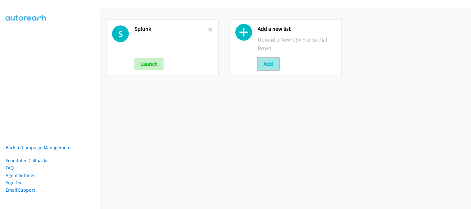
click at [259, 62] on button "Add" at bounding box center [268, 64] width 21 height 12
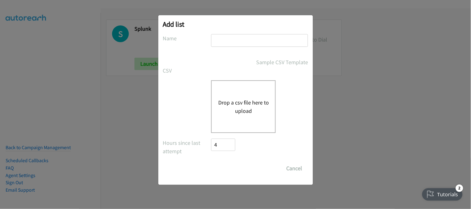
click at [241, 47] on div at bounding box center [259, 43] width 97 height 18
click at [244, 41] on input "text" at bounding box center [259, 40] width 97 height 13
type input "SPLUNK"
click at [233, 129] on div "Drop a csv file here to upload" at bounding box center [243, 106] width 65 height 53
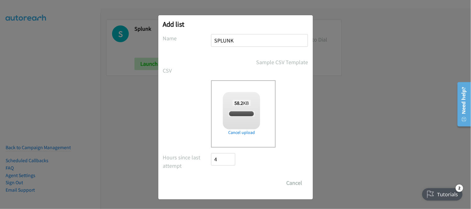
checkbox input "true"
click at [227, 180] on input "Save List" at bounding box center [228, 183] width 33 height 12
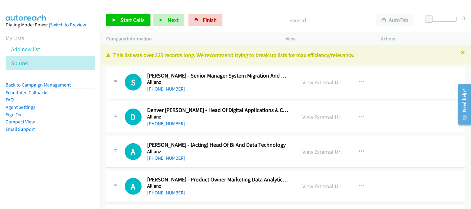
click at [229, 162] on div "[PHONE_NUMBER]" at bounding box center [218, 158] width 142 height 7
click at [226, 164] on div "A Callback Scheduled [PERSON_NAME] - (Acting) Head Of Bi And Data Technology Al…" at bounding box center [285, 152] width 359 height 32
click at [262, 117] on h5 "Allianz" at bounding box center [218, 117] width 142 height 6
click at [247, 140] on div "A Callback Scheduled [PERSON_NAME] - (Acting) Head Of Bi And Data Technology Al…" at bounding box center [285, 152] width 359 height 32
click at [258, 125] on div "[PHONE_NUMBER]" at bounding box center [218, 123] width 142 height 7
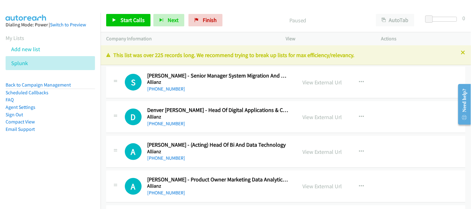
click at [258, 125] on div "[PHONE_NUMBER]" at bounding box center [218, 123] width 142 height 7
click at [240, 91] on div "[PHONE_NUMBER]" at bounding box center [218, 88] width 142 height 7
click at [232, 151] on h5 "Allianz" at bounding box center [218, 152] width 142 height 6
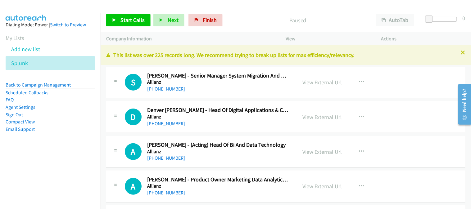
click at [234, 137] on div "A Callback Scheduled [PERSON_NAME] - (Acting) Head Of Bi And Data Technology Al…" at bounding box center [285, 152] width 359 height 32
click at [233, 130] on div "D Callback Scheduled Denver [PERSON_NAME] - Head Of Digital Applications & Capa…" at bounding box center [285, 117] width 359 height 32
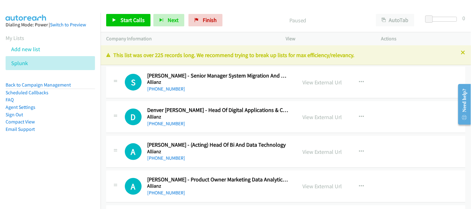
click at [233, 130] on div "D Callback Scheduled Denver [PERSON_NAME] - Head Of Digital Applications & Capa…" at bounding box center [285, 117] width 359 height 32
click at [209, 122] on div "[PHONE_NUMBER]" at bounding box center [218, 123] width 142 height 7
click at [251, 122] on div "[PHONE_NUMBER]" at bounding box center [218, 123] width 142 height 7
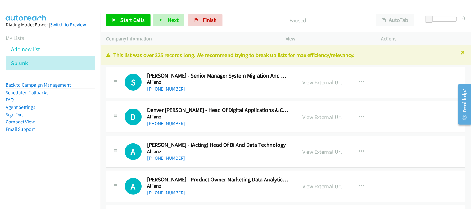
click at [238, 145] on h2 "[PERSON_NAME] - (Acting) Head Of Bi And Data Technology" at bounding box center [218, 145] width 142 height 7
click at [234, 125] on div "[PHONE_NUMBER]" at bounding box center [218, 123] width 142 height 7
click at [142, 20] on span "Start Calls" at bounding box center [133, 19] width 24 height 7
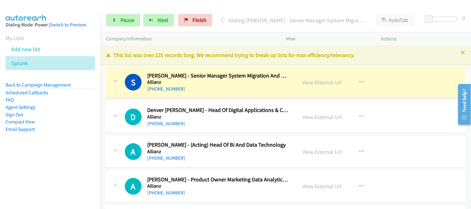
drag, startPoint x: 448, startPoint y: 84, endPoint x: 247, endPoint y: 128, distance: 206.0
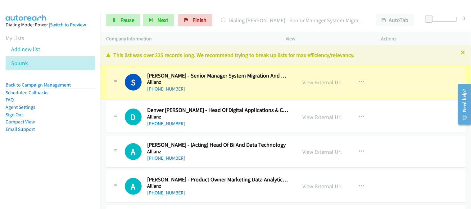
click at [247, 122] on div "[PHONE_NUMBER]" at bounding box center [218, 123] width 142 height 7
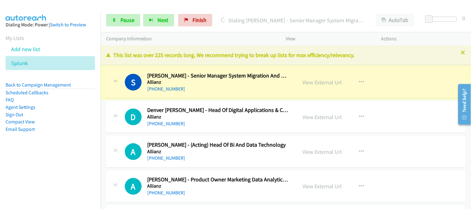
click at [247, 122] on div "[PHONE_NUMBER]" at bounding box center [218, 123] width 142 height 7
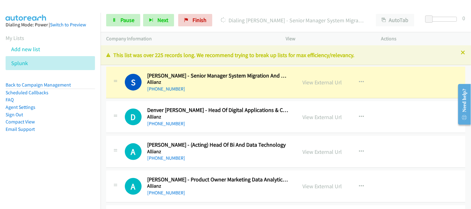
click at [232, 132] on div "D Callback Scheduled Denver [PERSON_NAME] - Head Of Digital Applications & Capa…" at bounding box center [285, 117] width 359 height 32
click at [232, 130] on div "D Callback Scheduled Denver [PERSON_NAME] - Head Of Digital Applications & Capa…" at bounding box center [285, 117] width 359 height 32
click at [243, 98] on td "S Callback Scheduled [PERSON_NAME] - Senior Manager System Migration And Servic…" at bounding box center [286, 82] width 371 height 35
click at [222, 130] on div "D Callback Scheduled Denver [PERSON_NAME] - Head Of Digital Applications & Capa…" at bounding box center [285, 117] width 359 height 32
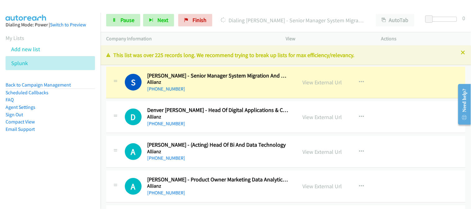
click at [222, 130] on div "D Callback Scheduled Denver [PERSON_NAME] - Head Of Digital Applications & Capa…" at bounding box center [285, 117] width 359 height 32
click at [241, 149] on h5 "Allianz" at bounding box center [218, 152] width 142 height 6
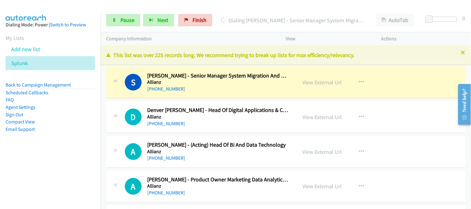
click at [241, 149] on h5 "Allianz" at bounding box center [218, 152] width 142 height 6
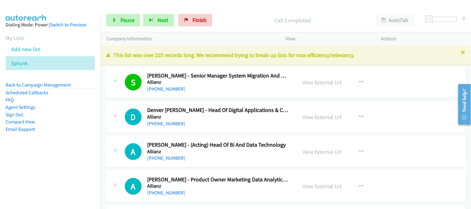
click at [260, 142] on h2 "[PERSON_NAME] - (Acting) Head Of Bi And Data Technology" at bounding box center [218, 145] width 142 height 7
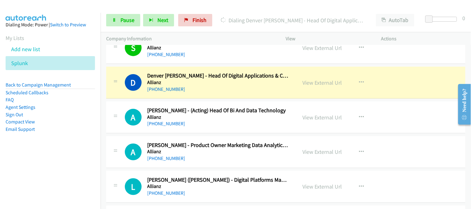
click at [235, 126] on div "[PHONE_NUMBER]" at bounding box center [218, 123] width 142 height 7
click at [244, 134] on td "A Callback Scheduled [PERSON_NAME] - (Acting) Head Of Bi And Data Technology Al…" at bounding box center [286, 117] width 371 height 35
click at [128, 24] on link "Pause" at bounding box center [123, 20] width 34 height 12
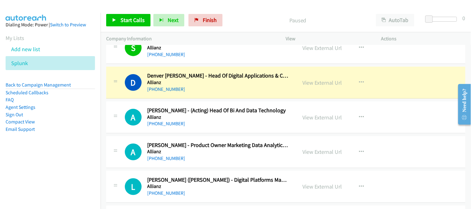
click at [228, 127] on div "[PHONE_NUMBER]" at bounding box center [218, 123] width 142 height 7
click at [240, 97] on div "D Callback Scheduled Denver [PERSON_NAME] - Head Of Digital Applications & Capa…" at bounding box center [285, 83] width 359 height 32
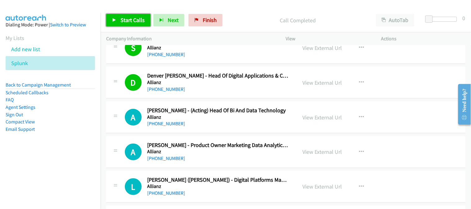
click at [134, 18] on span "Start Calls" at bounding box center [133, 19] width 24 height 7
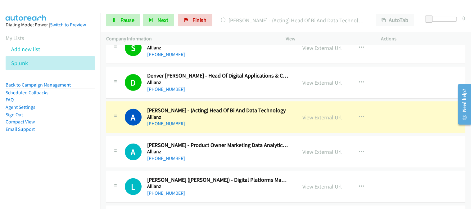
click at [223, 133] on div "A Callback Scheduled [PERSON_NAME] - (Acting) Head Of Bi And Data Technology Al…" at bounding box center [285, 118] width 359 height 32
click at [225, 125] on div "[PHONE_NUMBER]" at bounding box center [218, 123] width 142 height 7
click at [130, 16] on link "Pause" at bounding box center [123, 20] width 34 height 12
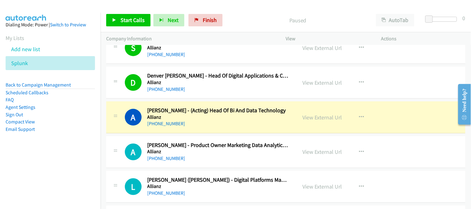
click at [249, 129] on div "A Callback Scheduled [PERSON_NAME] - (Acting) Head Of Bi And Data Technology Al…" at bounding box center [285, 118] width 359 height 32
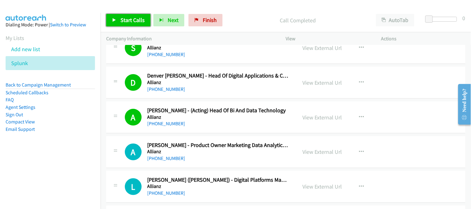
click at [136, 17] on span "Start Calls" at bounding box center [133, 19] width 24 height 7
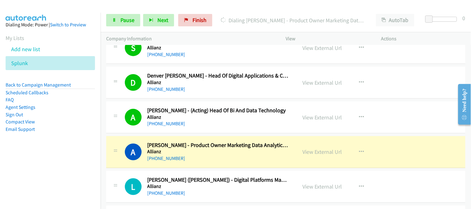
click at [230, 153] on h5 "Allianz" at bounding box center [218, 152] width 142 height 6
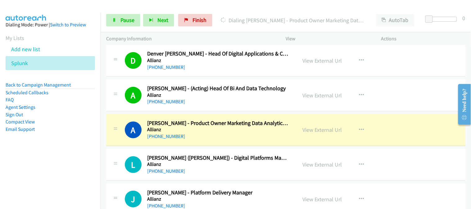
scroll to position [69, 0]
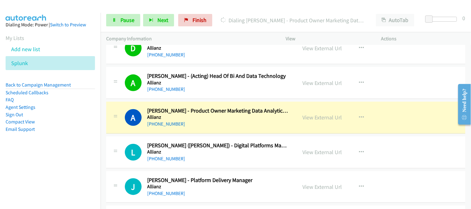
click at [232, 119] on h5 "Allianz" at bounding box center [218, 117] width 142 height 6
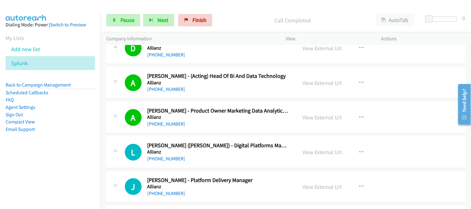
click at [230, 125] on div "[PHONE_NUMBER]" at bounding box center [218, 124] width 142 height 7
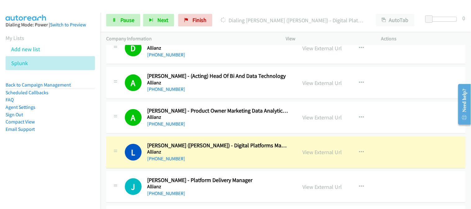
click at [230, 158] on div "[PHONE_NUMBER]" at bounding box center [218, 158] width 142 height 7
click at [237, 161] on div "[PHONE_NUMBER]" at bounding box center [218, 158] width 142 height 7
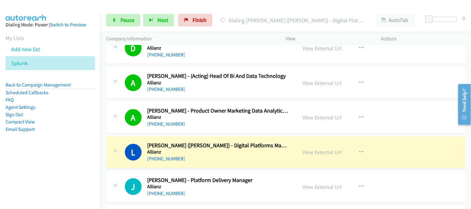
click at [194, 159] on div "[PHONE_NUMBER]" at bounding box center [218, 158] width 142 height 7
drag, startPoint x: 209, startPoint y: 157, endPoint x: 461, endPoint y: 45, distance: 275.4
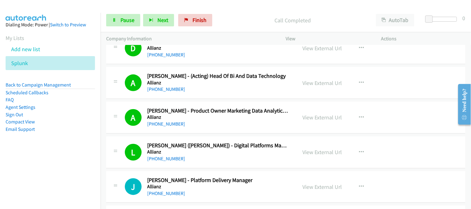
click at [257, 173] on div "J Callback Scheduled [PERSON_NAME] - Platform Delivery Manager Allianz [GEOGRAP…" at bounding box center [285, 187] width 359 height 32
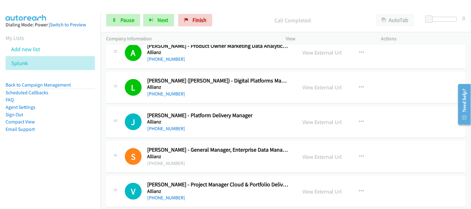
scroll to position [138, 0]
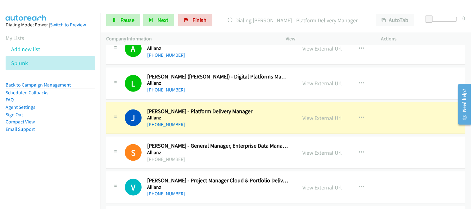
click at [249, 162] on div "[PHONE_NUMBER]" at bounding box center [218, 159] width 142 height 7
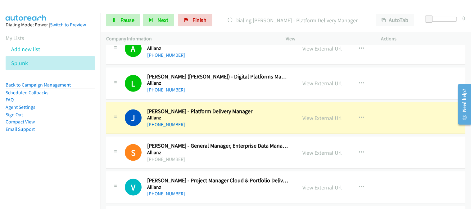
click at [249, 162] on div "[PHONE_NUMBER]" at bounding box center [218, 159] width 142 height 7
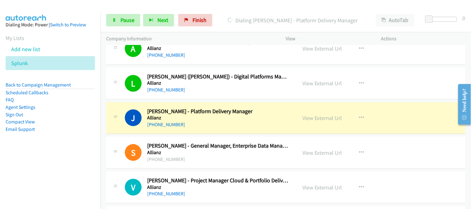
click at [249, 162] on div "[PHONE_NUMBER]" at bounding box center [218, 159] width 142 height 7
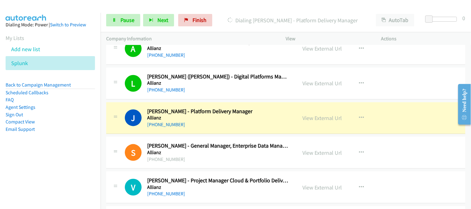
click at [253, 131] on div "J Callback Scheduled [PERSON_NAME] - Platform Delivery Manager Allianz [GEOGRAP…" at bounding box center [285, 118] width 359 height 32
drag, startPoint x: 253, startPoint y: 131, endPoint x: 248, endPoint y: 132, distance: 5.4
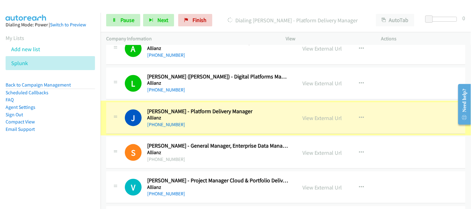
click at [248, 132] on div "J Callback Scheduled [PERSON_NAME] - Platform Delivery Manager Allianz [GEOGRAP…" at bounding box center [285, 118] width 359 height 32
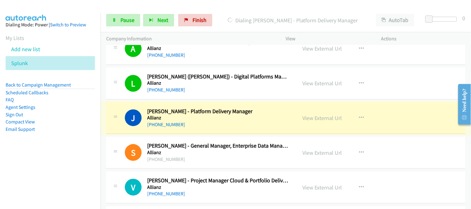
click at [248, 132] on div "J Callback Scheduled [PERSON_NAME] - Platform Delivery Manager Allianz [GEOGRAP…" at bounding box center [285, 118] width 359 height 32
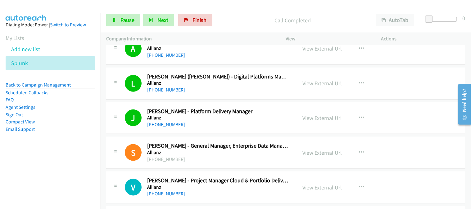
click at [247, 156] on div "[PHONE_NUMBER]" at bounding box center [218, 159] width 142 height 7
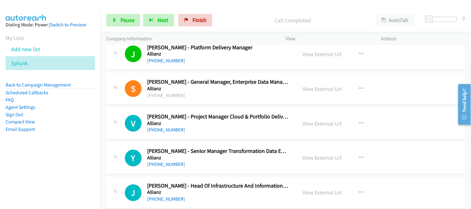
scroll to position [207, 0]
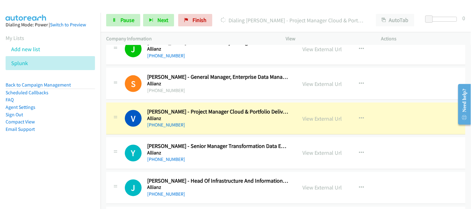
click at [225, 147] on h2 "[PERSON_NAME] - Senior Manager Transformation Data Enablement" at bounding box center [218, 146] width 142 height 7
click at [231, 160] on div "[PHONE_NUMBER]" at bounding box center [218, 159] width 142 height 7
click at [248, 125] on div "[PHONE_NUMBER]" at bounding box center [218, 124] width 142 height 7
click at [130, 19] on span "Pause" at bounding box center [128, 19] width 14 height 7
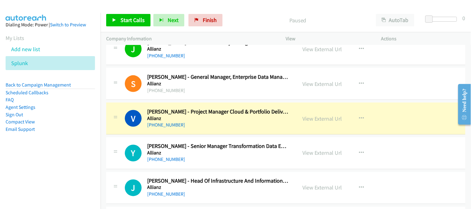
click at [238, 128] on div "[PHONE_NUMBER]" at bounding box center [218, 124] width 142 height 7
click at [248, 164] on div "Y Callback Scheduled [PERSON_NAME] - Senior Manager Transformation Data Enablem…" at bounding box center [285, 154] width 359 height 32
click at [246, 156] on h5 "Allianz" at bounding box center [218, 153] width 142 height 6
click at [241, 159] on div "[PHONE_NUMBER]" at bounding box center [218, 159] width 142 height 7
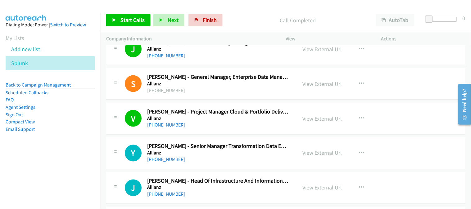
click at [247, 172] on td "J Callback Scheduled [PERSON_NAME] - Head Of Infrastructure And Information Sec…" at bounding box center [286, 188] width 371 height 35
click at [248, 168] on div "Y Callback Scheduled [PERSON_NAME] - Senior Manager Transformation Data Enablem…" at bounding box center [285, 154] width 359 height 32
click at [250, 154] on h5 "Allianz" at bounding box center [218, 153] width 142 height 6
click at [249, 129] on div "V Callback Scheduled [PERSON_NAME] - Project Manager Cloud & Portfolio Delivery…" at bounding box center [285, 119] width 359 height 32
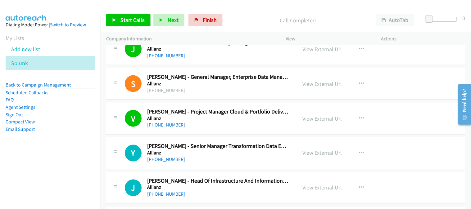
click at [249, 129] on div "V Callback Scheduled [PERSON_NAME] - Project Manager Cloud & Portfolio Delivery…" at bounding box center [285, 119] width 359 height 32
click at [126, 19] on span "Start Calls" at bounding box center [133, 19] width 24 height 7
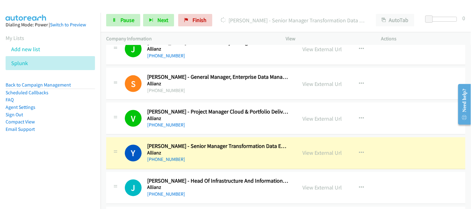
click at [209, 159] on div "[PHONE_NUMBER]" at bounding box center [218, 159] width 142 height 7
click at [130, 24] on link "Pause" at bounding box center [123, 20] width 34 height 12
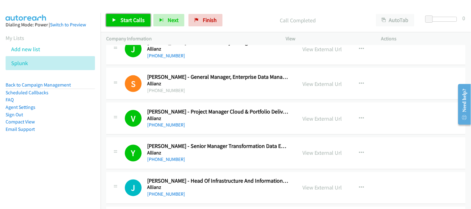
click at [135, 18] on span "Start Calls" at bounding box center [133, 19] width 24 height 7
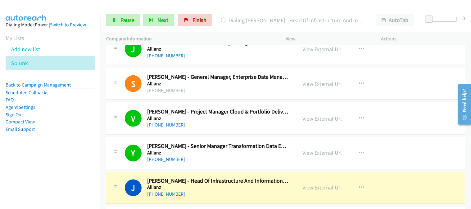
scroll to position [241, 0]
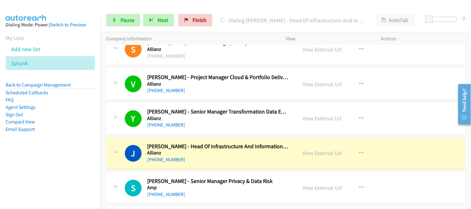
click at [258, 156] on h5 "Allianz" at bounding box center [218, 153] width 142 height 6
click at [248, 166] on div "J Callback Scheduled [PERSON_NAME] - Head Of Infrastructure And Information Sec…" at bounding box center [285, 154] width 359 height 32
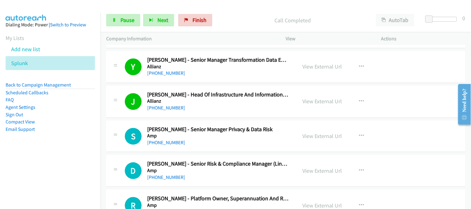
scroll to position [311, 0]
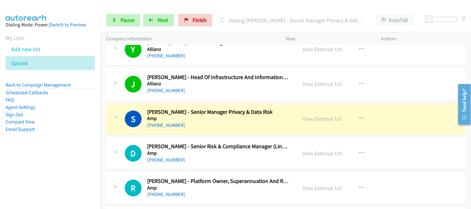
click at [222, 152] on h5 "Amp" at bounding box center [218, 154] width 142 height 6
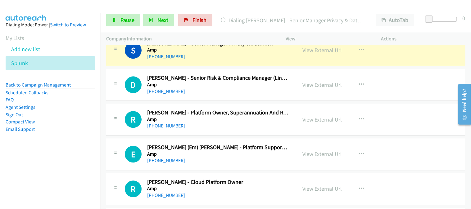
click at [243, 103] on td "R Callback Scheduled [PERSON_NAME] - Platform Owner, Superannuation And Retirem…" at bounding box center [286, 119] width 371 height 35
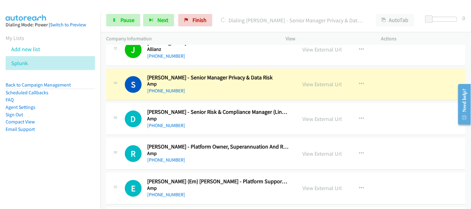
click at [237, 134] on div "D Callback Scheduled [PERSON_NAME] - Senior Risk & Compliance Manager (Line 2) …" at bounding box center [285, 119] width 359 height 32
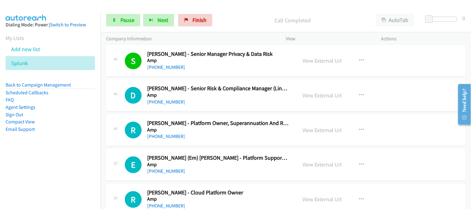
scroll to position [380, 0]
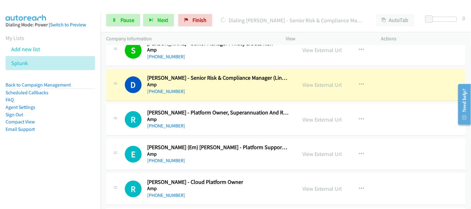
click at [230, 125] on div "[PHONE_NUMBER]" at bounding box center [218, 125] width 142 height 7
click at [232, 118] on h5 "Amp" at bounding box center [218, 119] width 142 height 6
click at [232, 117] on h5 "Amp" at bounding box center [218, 119] width 142 height 6
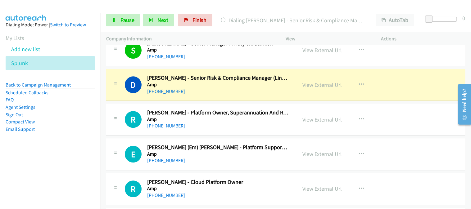
click at [232, 117] on h5 "Amp" at bounding box center [218, 119] width 142 height 6
click at [263, 159] on div "[PHONE_NUMBER]" at bounding box center [218, 160] width 142 height 7
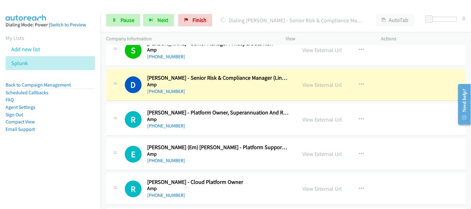
click at [259, 121] on h5 "Amp" at bounding box center [218, 119] width 142 height 6
click at [258, 134] on div "R Callback Scheduled [PERSON_NAME] - Platform Owner, Superannuation And Retirem…" at bounding box center [285, 120] width 359 height 32
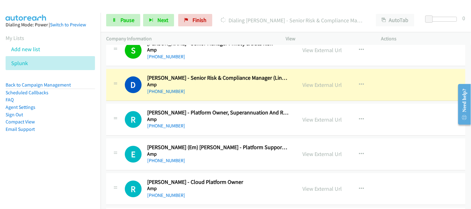
click at [258, 134] on div "R Callback Scheduled [PERSON_NAME] - Platform Owner, Superannuation And Retirem…" at bounding box center [285, 120] width 359 height 32
click at [259, 131] on div "R Callback Scheduled [PERSON_NAME] - Platform Owner, Superannuation And Retirem…" at bounding box center [285, 120] width 359 height 32
click at [257, 98] on div "D Callback Scheduled [PERSON_NAME] - Senior Risk & Compliance Manager (Line 2) …" at bounding box center [285, 85] width 359 height 32
click at [306, 81] on link "View External Url" at bounding box center [322, 84] width 39 height 7
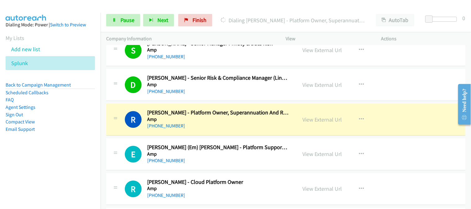
click at [260, 147] on h2 "[PERSON_NAME] (Em) [PERSON_NAME] - Platform Support Manager" at bounding box center [218, 147] width 142 height 7
click at [261, 159] on div "[PHONE_NUMBER]" at bounding box center [218, 160] width 142 height 7
click at [261, 130] on div "R Callback Scheduled [PERSON_NAME] - Platform Owner, Superannuation And Retirem…" at bounding box center [285, 120] width 359 height 32
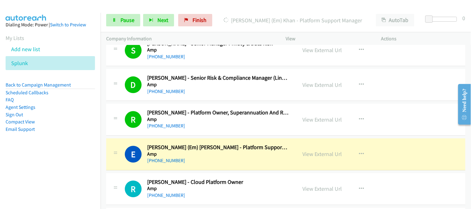
click at [230, 159] on div "[PHONE_NUMBER]" at bounding box center [218, 160] width 142 height 7
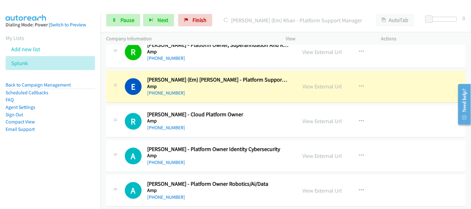
scroll to position [449, 0]
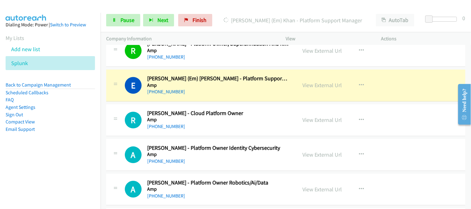
click at [244, 112] on h2 "[PERSON_NAME] - Cloud Platform Owner" at bounding box center [218, 113] width 142 height 7
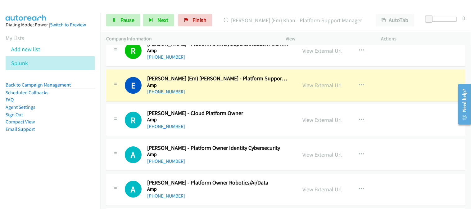
click at [252, 145] on h2 "[PERSON_NAME] - Platform Owner Identity Cybersecurity" at bounding box center [218, 148] width 142 height 7
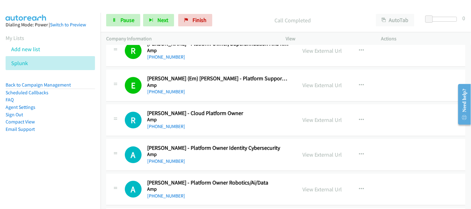
scroll to position [483, 0]
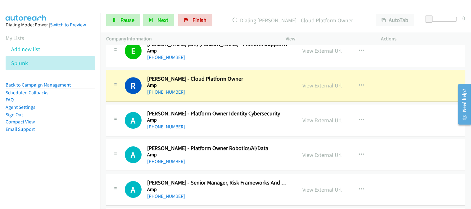
click at [224, 136] on div "A Callback Scheduled [PERSON_NAME] - Platform Owner Identity Cybersecurity Amp …" at bounding box center [285, 121] width 359 height 32
click at [225, 135] on div "A Callback Scheduled [PERSON_NAME] - Platform Owner Identity Cybersecurity Amp …" at bounding box center [285, 121] width 359 height 32
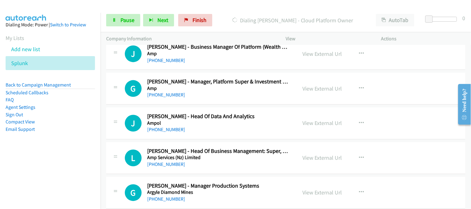
scroll to position [1001, 0]
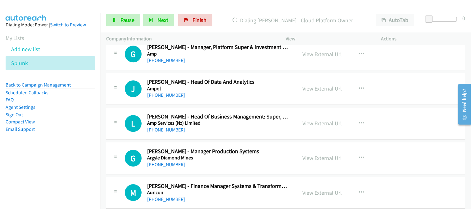
drag, startPoint x: 235, startPoint y: 137, endPoint x: 137, endPoint y: 42, distance: 136.0
click at [132, 16] on link "Pause" at bounding box center [123, 20] width 34 height 12
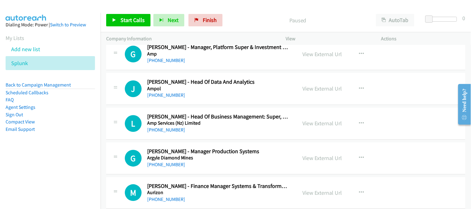
click at [267, 95] on div "[PHONE_NUMBER]" at bounding box center [218, 95] width 142 height 7
click at [361, 87] on icon "button" at bounding box center [361, 88] width 5 height 5
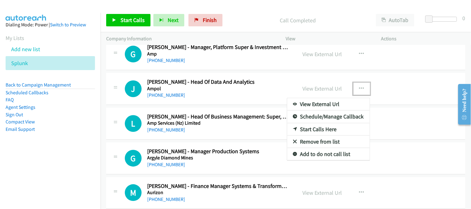
click at [325, 130] on link "Start Calls Here" at bounding box center [328, 129] width 83 height 12
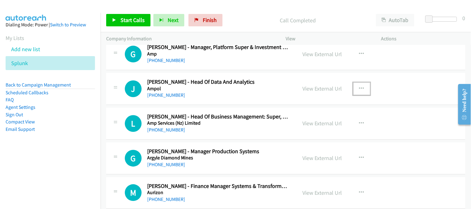
click at [257, 101] on div "J Callback Scheduled [PERSON_NAME] - Head Of Data And Analytics Ampol [GEOGRAPH…" at bounding box center [285, 89] width 359 height 32
click at [359, 86] on icon "button" at bounding box center [361, 88] width 5 height 5
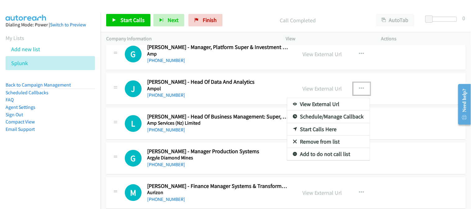
click at [328, 134] on link "Start Calls Here" at bounding box center [328, 129] width 83 height 12
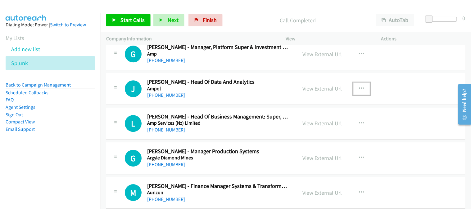
drag, startPoint x: 253, startPoint y: 98, endPoint x: 206, endPoint y: 73, distance: 53.1
click at [253, 98] on div "[PHONE_NUMBER]" at bounding box center [218, 95] width 142 height 7
click at [127, 19] on span "Start Calls" at bounding box center [133, 19] width 24 height 7
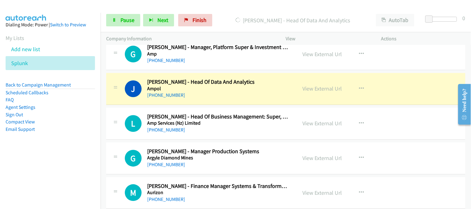
click at [238, 126] on div "[PHONE_NUMBER]" at bounding box center [218, 129] width 142 height 7
click at [239, 130] on div "[PHONE_NUMBER]" at bounding box center [218, 129] width 142 height 7
click at [254, 161] on h5 "Argyle Diamond Mines" at bounding box center [218, 158] width 142 height 6
click at [253, 146] on div "G Callback Scheduled [PERSON_NAME] - Manager Production Systems Argyle Diamond …" at bounding box center [285, 159] width 359 height 32
click at [258, 132] on div "[PHONE_NUMBER]" at bounding box center [218, 129] width 142 height 7
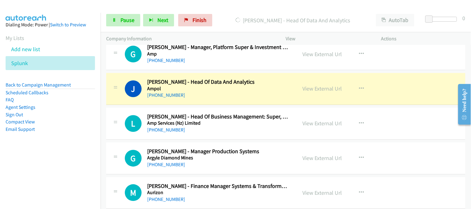
click at [258, 132] on div "[PHONE_NUMBER]" at bounding box center [218, 129] width 142 height 7
click at [224, 170] on div "G Callback Scheduled [PERSON_NAME] - Manager Production Systems Argyle Diamond …" at bounding box center [285, 159] width 359 height 32
click at [250, 166] on div "[PHONE_NUMBER]" at bounding box center [218, 164] width 142 height 7
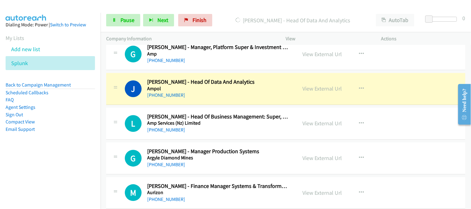
click at [250, 166] on div "[PHONE_NUMBER]" at bounding box center [218, 164] width 142 height 7
click at [251, 166] on div "[PHONE_NUMBER]" at bounding box center [218, 164] width 142 height 7
click at [248, 144] on div "G Callback Scheduled [PERSON_NAME] - Manager Production Systems Argyle Diamond …" at bounding box center [285, 159] width 359 height 32
drag, startPoint x: 257, startPoint y: 123, endPoint x: 468, endPoint y: 38, distance: 227.9
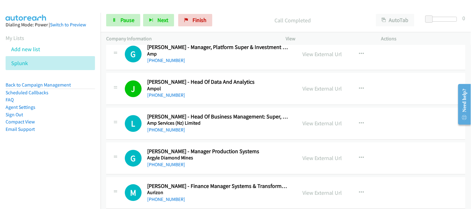
scroll to position [1035, 0]
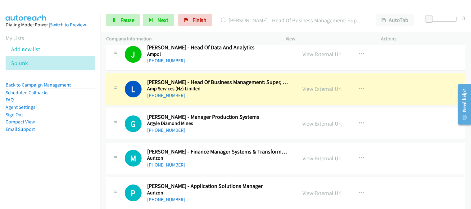
click at [243, 131] on div "[PHONE_NUMBER]" at bounding box center [218, 130] width 142 height 7
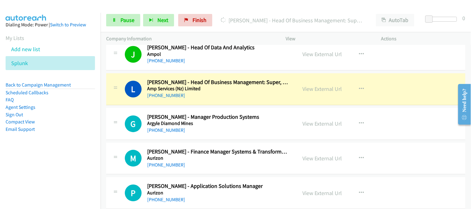
click at [243, 131] on div "[PHONE_NUMBER]" at bounding box center [218, 130] width 142 height 7
click at [121, 22] on span "Pause" at bounding box center [128, 19] width 14 height 7
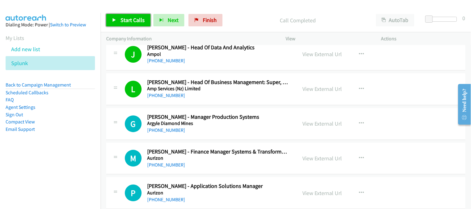
click at [139, 21] on span "Start Calls" at bounding box center [133, 19] width 24 height 7
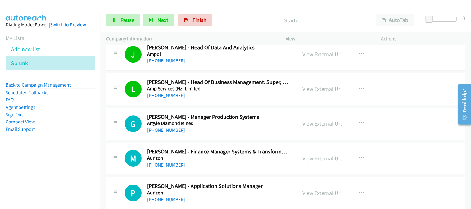
scroll to position [1070, 0]
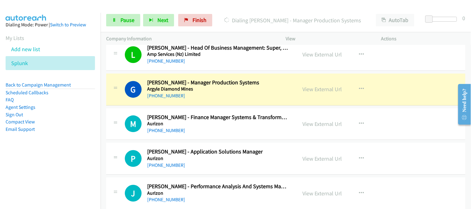
click at [251, 148] on h2 "[PERSON_NAME] - Application Solutions Manager" at bounding box center [218, 151] width 142 height 7
click at [251, 138] on div "M Callback Scheduled [PERSON_NAME] - Finance Manager Systems & Transformation A…" at bounding box center [285, 124] width 359 height 32
click at [251, 131] on div "[PHONE_NUMBER]" at bounding box center [218, 130] width 142 height 7
click at [237, 125] on h5 "Aurizon" at bounding box center [218, 124] width 142 height 6
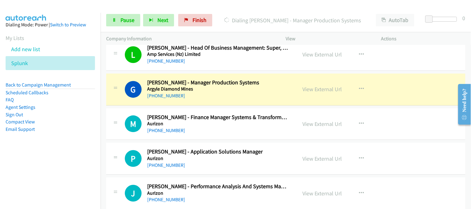
click at [254, 96] on div "[PHONE_NUMBER]" at bounding box center [218, 95] width 142 height 7
click at [247, 125] on h5 "Aurizon" at bounding box center [218, 124] width 142 height 6
click at [248, 129] on div "[PHONE_NUMBER]" at bounding box center [218, 130] width 142 height 7
click at [272, 96] on div "[PHONE_NUMBER]" at bounding box center [218, 95] width 142 height 7
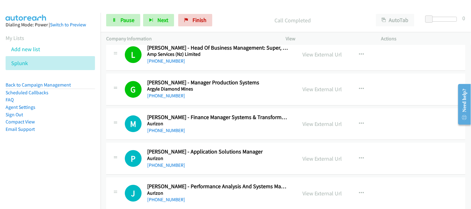
click at [237, 128] on div "[PHONE_NUMBER]" at bounding box center [218, 130] width 142 height 7
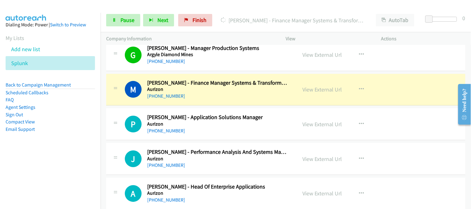
click at [238, 142] on td "J Callback Scheduled [PERSON_NAME] - Performance Analysis And Systems Manager A…" at bounding box center [286, 159] width 371 height 35
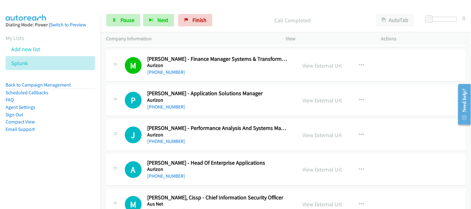
scroll to position [1139, 0]
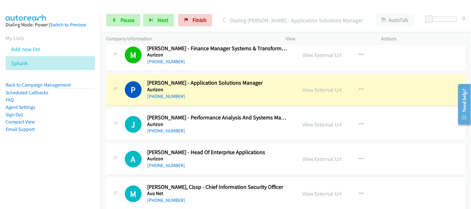
click at [247, 116] on h2 "[PERSON_NAME] - Performance Analysis And Systems Manager" at bounding box center [218, 117] width 142 height 7
click at [244, 150] on h2 "[PERSON_NAME] - Head Of Enterprise Applications" at bounding box center [218, 152] width 142 height 7
click at [247, 136] on div "J Callback Scheduled [PERSON_NAME] - Performance Analysis And Systems Manager A…" at bounding box center [285, 125] width 359 height 32
click at [248, 138] on div "J Callback Scheduled [PERSON_NAME] - Performance Analysis And Systems Manager A…" at bounding box center [285, 125] width 359 height 32
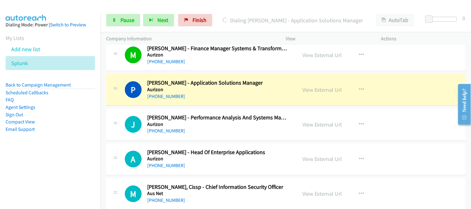
click at [253, 171] on div "A Callback Scheduled [PERSON_NAME] - Head Of Enterprise Applications Aurizon [G…" at bounding box center [285, 159] width 359 height 32
drag, startPoint x: 258, startPoint y: 127, endPoint x: 266, endPoint y: 162, distance: 35.7
click at [258, 127] on h5 "Aurizon" at bounding box center [218, 124] width 142 height 6
click at [266, 162] on h5 "Aurizon" at bounding box center [218, 159] width 142 height 6
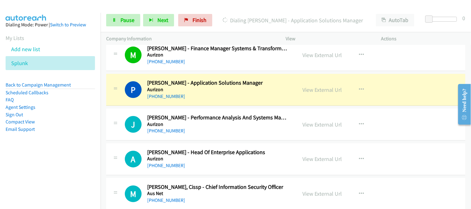
click at [268, 160] on h5 "Aurizon" at bounding box center [218, 159] width 142 height 6
click at [259, 162] on h5 "Aurizon" at bounding box center [218, 159] width 142 height 6
click at [268, 150] on h2 "[PERSON_NAME] - Head Of Enterprise Applications" at bounding box center [218, 152] width 142 height 7
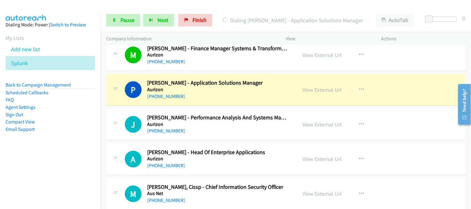
click at [268, 150] on h2 "[PERSON_NAME] - Head Of Enterprise Applications" at bounding box center [218, 152] width 142 height 7
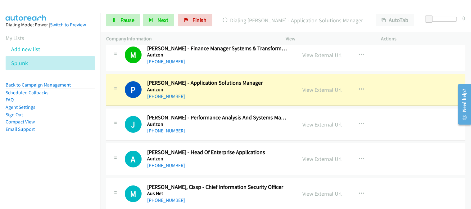
click at [433, 37] on p "Actions" at bounding box center [423, 38] width 84 height 7
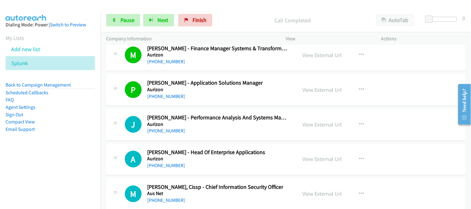
click at [267, 136] on div "J Callback Scheduled [PERSON_NAME] - Performance Analysis And Systems Manager A…" at bounding box center [285, 125] width 359 height 32
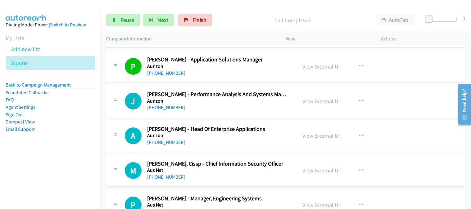
scroll to position [1173, 0]
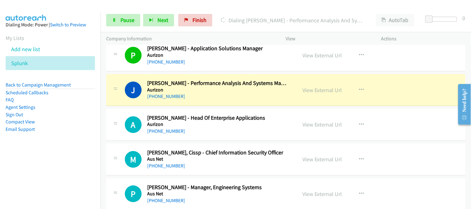
click at [281, 118] on h2 "[PERSON_NAME] - Head Of Enterprise Applications" at bounding box center [218, 118] width 142 height 7
click at [281, 132] on div "[PHONE_NUMBER]" at bounding box center [218, 131] width 142 height 7
click at [281, 131] on div "[PHONE_NUMBER]" at bounding box center [218, 131] width 142 height 7
click at [286, 128] on div "[PHONE_NUMBER]" at bounding box center [218, 131] width 142 height 7
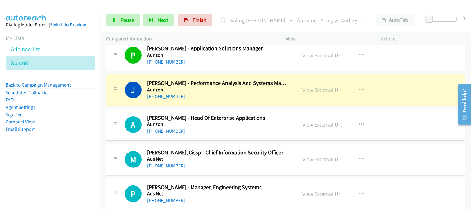
click at [286, 128] on div "[PHONE_NUMBER]" at bounding box center [218, 131] width 142 height 7
click at [285, 130] on div "[PHONE_NUMBER]" at bounding box center [218, 131] width 142 height 7
click at [275, 142] on td "A Callback Scheduled [PERSON_NAME] - Head Of Enterprise Applications Aurizon [G…" at bounding box center [286, 124] width 371 height 35
click at [273, 138] on div "A Callback Scheduled [PERSON_NAME] - Head Of Enterprise Applications Aurizon [G…" at bounding box center [285, 125] width 359 height 32
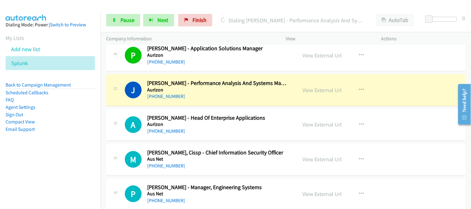
click at [273, 138] on div "A Callback Scheduled [PERSON_NAME] - Head Of Enterprise Applications Aurizon [G…" at bounding box center [285, 125] width 359 height 32
click at [269, 105] on div "J Callback Scheduled [PERSON_NAME] - Performance Analysis And Systems Manager A…" at bounding box center [285, 90] width 359 height 32
click at [281, 138] on div "A Callback Scheduled [PERSON_NAME] - Head Of Enterprise Applications Aurizon [G…" at bounding box center [285, 125] width 359 height 32
click at [250, 144] on div "M Callback Scheduled [PERSON_NAME], Cissp - Chief Information Security Officer …" at bounding box center [285, 160] width 359 height 32
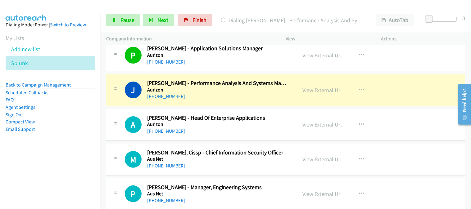
click at [261, 125] on h5 "Aurizon" at bounding box center [218, 124] width 142 height 6
drag, startPoint x: 294, startPoint y: 113, endPoint x: 389, endPoint y: 46, distance: 116.2
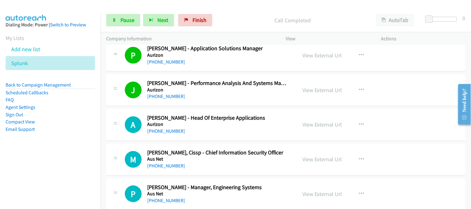
scroll to position [1208, 0]
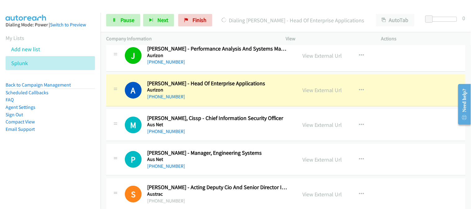
click at [274, 128] on div "[PHONE_NUMBER]" at bounding box center [218, 131] width 142 height 7
click at [251, 128] on div "[PHONE_NUMBER]" at bounding box center [218, 131] width 142 height 7
click at [256, 134] on div "[PHONE_NUMBER]" at bounding box center [218, 131] width 142 height 7
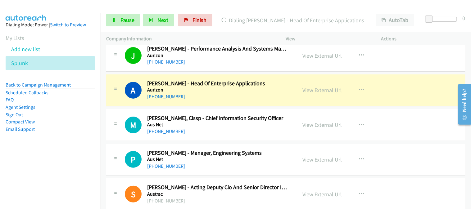
click at [256, 134] on div "[PHONE_NUMBER]" at bounding box center [218, 131] width 142 height 7
click at [280, 94] on div "[PHONE_NUMBER]" at bounding box center [218, 96] width 142 height 7
click at [275, 125] on h5 "Aus Net" at bounding box center [218, 125] width 142 height 6
click at [273, 132] on div "[PHONE_NUMBER]" at bounding box center [218, 131] width 142 height 7
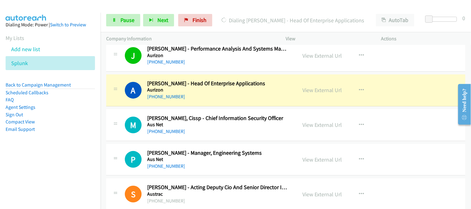
click at [273, 132] on div "[PHONE_NUMBER]" at bounding box center [218, 131] width 142 height 7
click at [289, 89] on h5 "Aurizon" at bounding box center [218, 90] width 142 height 6
click at [324, 92] on link "View External Url" at bounding box center [322, 90] width 39 height 7
click at [254, 136] on div "M Callback Scheduled [PERSON_NAME], Cissp - Chief Information Security Officer …" at bounding box center [285, 125] width 359 height 32
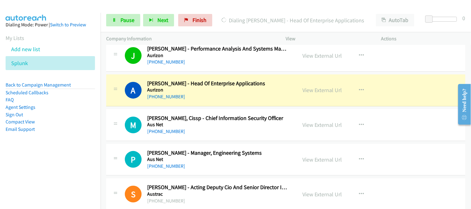
click at [256, 107] on td "A Callback Scheduled [PERSON_NAME] - Head Of Enterprise Applications Aurizon [G…" at bounding box center [286, 90] width 371 height 35
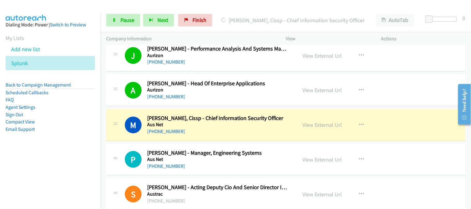
click at [264, 169] on div "[PHONE_NUMBER]" at bounding box center [218, 166] width 142 height 7
click at [263, 168] on div "[PHONE_NUMBER]" at bounding box center [218, 166] width 142 height 7
click at [263, 167] on div "[PHONE_NUMBER]" at bounding box center [218, 166] width 142 height 7
click at [251, 165] on div "[PHONE_NUMBER]" at bounding box center [218, 166] width 142 height 7
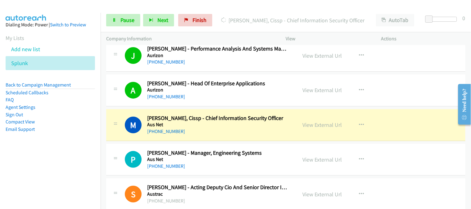
click at [267, 126] on h5 "Aus Net" at bounding box center [218, 125] width 142 height 6
click at [265, 151] on h2 "[PERSON_NAME] - Manager, Engineering Systems" at bounding box center [218, 153] width 142 height 7
click at [272, 158] on h5 "Aus Net" at bounding box center [218, 160] width 142 height 6
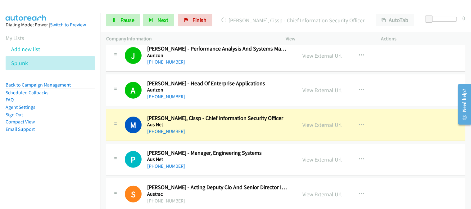
click at [272, 158] on h5 "Aus Net" at bounding box center [218, 160] width 142 height 6
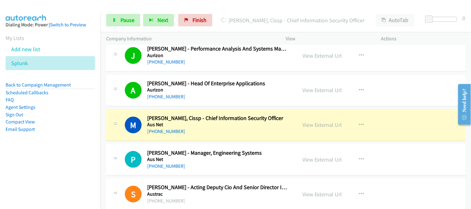
click at [272, 158] on h5 "Aus Net" at bounding box center [218, 160] width 142 height 6
click at [272, 154] on h2 "[PERSON_NAME] - Manager, Engineering Systems" at bounding box center [218, 153] width 142 height 7
click at [272, 151] on h2 "[PERSON_NAME] - Manager, Engineering Systems" at bounding box center [218, 153] width 142 height 7
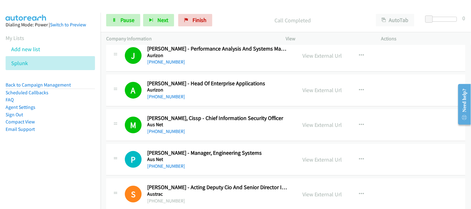
click at [248, 166] on div "[PHONE_NUMBER]" at bounding box center [218, 166] width 142 height 7
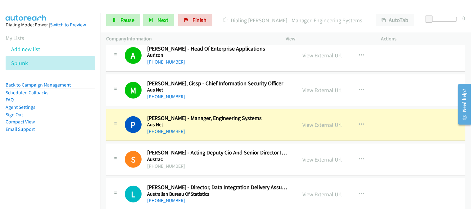
click at [261, 163] on div "[PHONE_NUMBER]" at bounding box center [218, 166] width 142 height 7
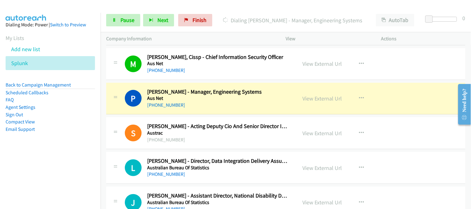
scroll to position [1277, 0]
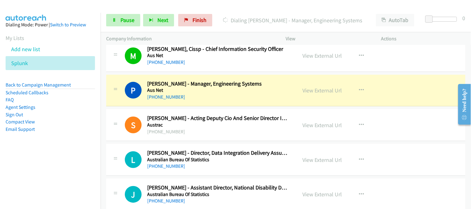
click at [247, 147] on div "L Callback Scheduled [PERSON_NAME] - Director, Data Integration Delivery Assura…" at bounding box center [285, 160] width 359 height 32
drag, startPoint x: 243, startPoint y: 125, endPoint x: 237, endPoint y: 207, distance: 82.2
click at [253, 181] on div "J Callback Scheduled [PERSON_NAME] - Assistant Director, National Disability Da…" at bounding box center [285, 195] width 359 height 32
click at [253, 165] on div "[PHONE_NUMBER]" at bounding box center [218, 166] width 142 height 7
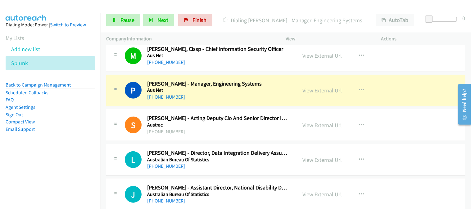
drag, startPoint x: 257, startPoint y: 138, endPoint x: 257, endPoint y: 166, distance: 27.3
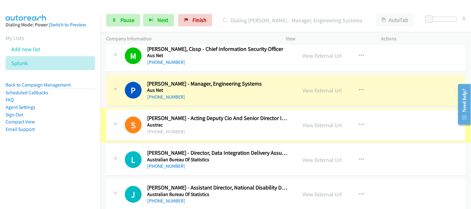
click at [257, 166] on div "[PHONE_NUMBER]" at bounding box center [218, 166] width 142 height 7
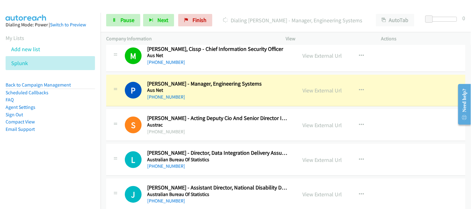
click at [257, 166] on div "[PHONE_NUMBER]" at bounding box center [218, 166] width 142 height 7
click at [257, 162] on h5 "Australian Bureau Of Statistics" at bounding box center [218, 160] width 142 height 6
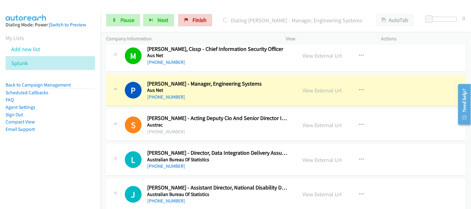
click at [257, 162] on h5 "Australian Bureau Of Statistics" at bounding box center [218, 160] width 142 height 6
click at [241, 156] on h2 "[PERSON_NAME] - Director, Data Integration Delivery Assurance & Strategy" at bounding box center [218, 153] width 142 height 7
click at [245, 127] on h5 "Austrac" at bounding box center [218, 125] width 142 height 6
click at [242, 152] on h2 "[PERSON_NAME] - Director, Data Integration Delivery Assurance & Strategy" at bounding box center [218, 153] width 142 height 7
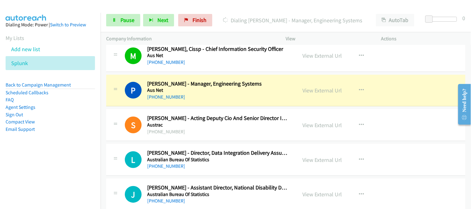
click at [242, 152] on h2 "[PERSON_NAME] - Director, Data Integration Delivery Assurance & Strategy" at bounding box center [218, 153] width 142 height 7
click at [248, 131] on div "[PHONE_NUMBER]" at bounding box center [218, 131] width 142 height 7
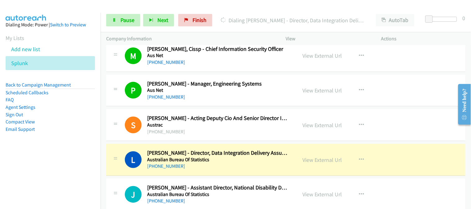
click at [270, 166] on div "[PHONE_NUMBER]" at bounding box center [218, 166] width 142 height 7
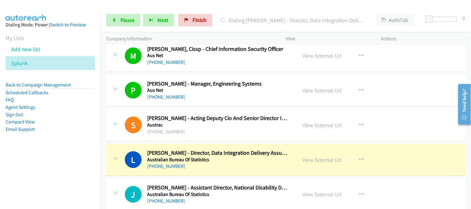
click at [270, 166] on div "[PHONE_NUMBER]" at bounding box center [218, 166] width 142 height 7
click at [262, 176] on td "L Callback Scheduled [PERSON_NAME] - Director, Data Integration Delivery Assura…" at bounding box center [286, 160] width 371 height 35
click at [262, 170] on div "[PHONE_NUMBER]" at bounding box center [218, 166] width 142 height 7
click at [255, 193] on h5 "Australian Bureau Of Statistics" at bounding box center [218, 195] width 142 height 6
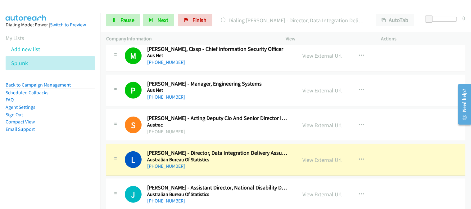
click at [252, 166] on div "[PHONE_NUMBER]" at bounding box center [218, 166] width 142 height 7
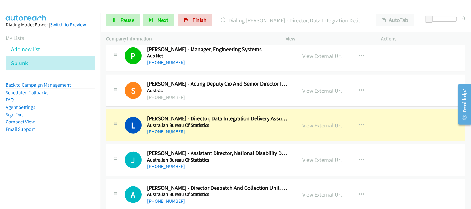
click at [252, 166] on div "[PHONE_NUMBER]" at bounding box center [218, 166] width 142 height 7
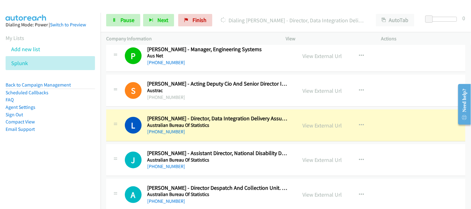
click at [252, 166] on div "[PHONE_NUMBER]" at bounding box center [218, 166] width 142 height 7
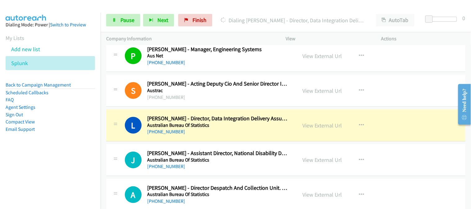
click at [252, 166] on div "[PHONE_NUMBER]" at bounding box center [218, 166] width 142 height 7
click at [252, 139] on div "L Callback Scheduled [PERSON_NAME] - Director, Data Integration Delivery Assura…" at bounding box center [285, 126] width 359 height 32
click at [237, 168] on div "[PHONE_NUMBER]" at bounding box center [218, 166] width 142 height 7
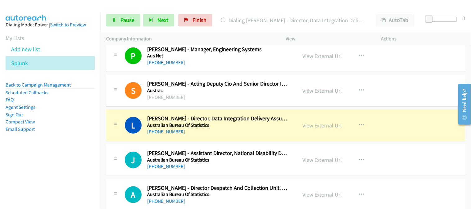
click at [237, 168] on div "[PHONE_NUMBER]" at bounding box center [218, 166] width 142 height 7
click at [252, 161] on h5 "Australian Bureau Of Statistics" at bounding box center [218, 160] width 142 height 6
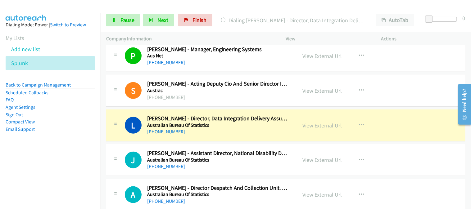
click at [251, 161] on h5 "Australian Bureau Of Statistics" at bounding box center [218, 160] width 142 height 6
click at [250, 129] on div "[PHONE_NUMBER]" at bounding box center [218, 131] width 142 height 7
click at [248, 162] on h5 "Australian Bureau Of Statistics" at bounding box center [218, 160] width 142 height 6
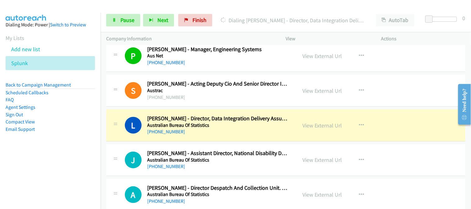
click at [248, 162] on h5 "Australian Bureau Of Statistics" at bounding box center [218, 160] width 142 height 6
click at [245, 150] on div "J Callback Scheduled [PERSON_NAME] - Assistant Director, National Disability Da…" at bounding box center [285, 160] width 359 height 32
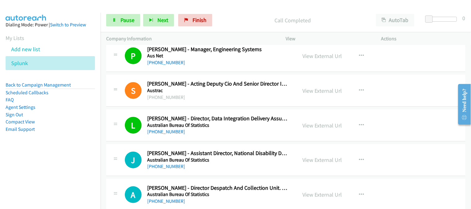
click at [241, 158] on h5 "Australian Bureau Of Statistics" at bounding box center [218, 160] width 142 height 6
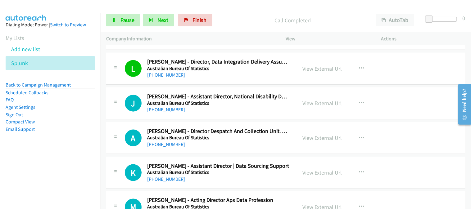
scroll to position [1380, 0]
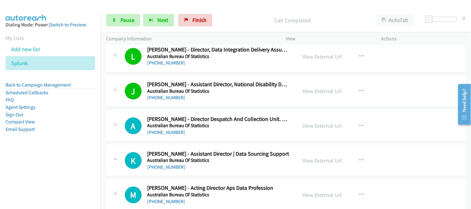
click at [266, 135] on div "[PHONE_NUMBER]" at bounding box center [218, 132] width 142 height 7
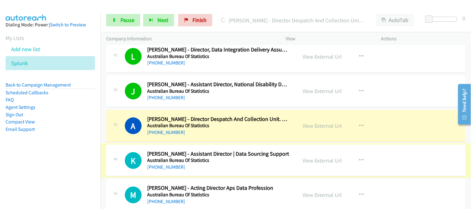
click at [238, 140] on div "A Callback Scheduled [PERSON_NAME] - Director Despatch And Collection Unit. Dat…" at bounding box center [285, 126] width 359 height 32
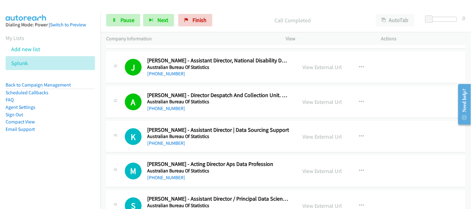
scroll to position [1415, 0]
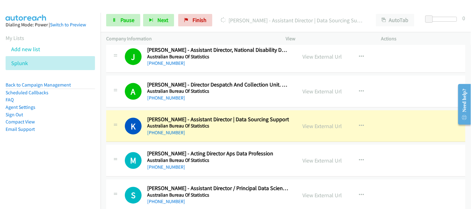
click at [256, 148] on div "M Callback Scheduled [PERSON_NAME] - Acting Director Aps Data Profession Austra…" at bounding box center [285, 161] width 359 height 32
drag, startPoint x: 260, startPoint y: 137, endPoint x: 262, endPoint y: 133, distance: 4.3
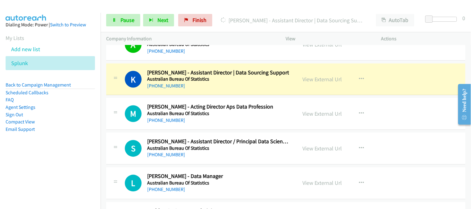
scroll to position [1449, 0]
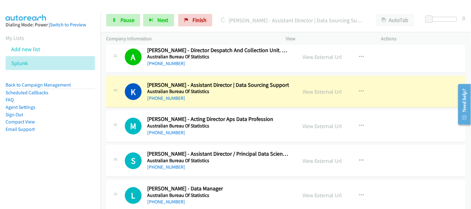
click at [262, 133] on div "[PHONE_NUMBER]" at bounding box center [218, 133] width 142 height 7
click at [272, 94] on h5 "Australian Bureau Of Statistics" at bounding box center [218, 92] width 142 height 6
click at [271, 103] on div "K Callback Scheduled [PERSON_NAME] - Assistant Director | Data Sourcing Support…" at bounding box center [285, 92] width 359 height 32
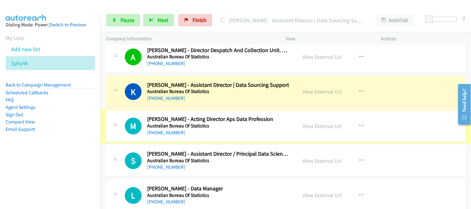
click at [274, 107] on div "K Callback Scheduled [PERSON_NAME] - Assistant Director | Data Sourcing Support…" at bounding box center [285, 92] width 359 height 32
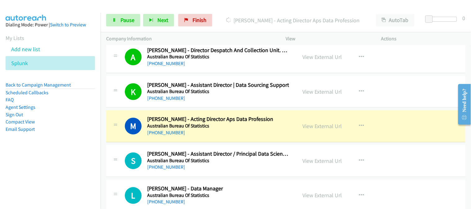
click at [259, 144] on td "M Callback Scheduled [PERSON_NAME] - Acting Director Aps Data Profession Austra…" at bounding box center [286, 126] width 371 height 35
click at [257, 129] on h5 "Australian Bureau Of Statistics" at bounding box center [218, 126] width 142 height 6
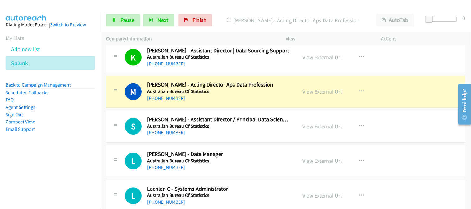
click at [256, 99] on div "[PHONE_NUMBER]" at bounding box center [218, 98] width 142 height 7
click at [251, 141] on div "S Callback Scheduled [PERSON_NAME] - Assistant Director / Principal Data Scient…" at bounding box center [285, 127] width 359 height 32
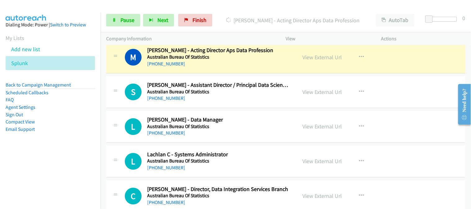
click at [249, 111] on div "L Callback Scheduled [PERSON_NAME] - Data Manager Australian Bureau Of Statisti…" at bounding box center [285, 127] width 359 height 32
click at [252, 94] on h5 "Australian Bureau Of Statistics" at bounding box center [218, 92] width 142 height 6
click at [256, 61] on div "[PHONE_NUMBER]" at bounding box center [218, 64] width 142 height 7
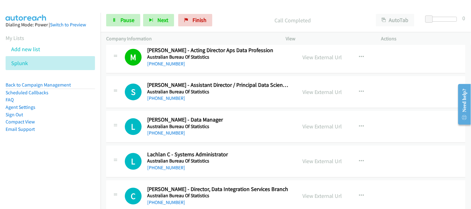
click at [249, 100] on div "[PHONE_NUMBER]" at bounding box center [218, 98] width 142 height 7
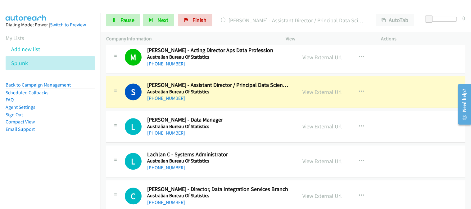
click at [288, 123] on h2 "[PERSON_NAME] - Data Manager" at bounding box center [218, 120] width 142 height 7
drag, startPoint x: 288, startPoint y: 123, endPoint x: 188, endPoint y: 138, distance: 101.1
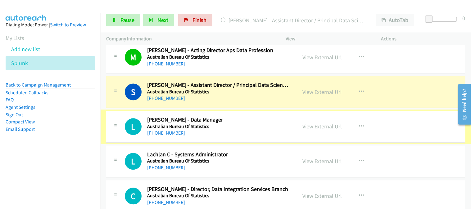
click at [249, 123] on h2 "[PERSON_NAME] - Data Manager" at bounding box center [218, 120] width 142 height 7
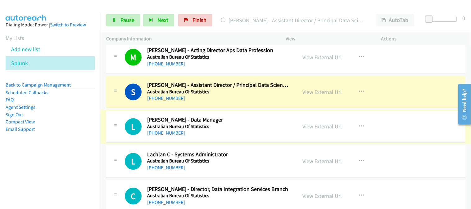
click at [249, 123] on h2 "[PERSON_NAME] - Data Manager" at bounding box center [218, 120] width 142 height 7
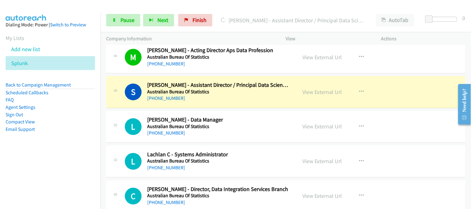
click at [262, 142] on div "L Callback Scheduled [PERSON_NAME] - Data Manager Australian Bureau Of Statisti…" at bounding box center [285, 127] width 359 height 32
click at [262, 138] on div "L Callback Scheduled [PERSON_NAME] - Data Manager Australian Bureau Of Statisti…" at bounding box center [285, 127] width 359 height 32
click at [265, 134] on div "[PHONE_NUMBER]" at bounding box center [218, 133] width 142 height 7
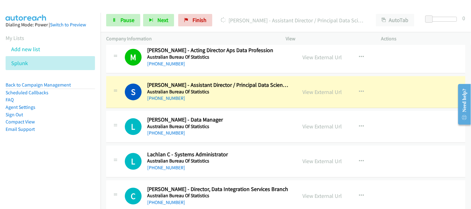
click at [273, 122] on h2 "[PERSON_NAME] - Data Manager" at bounding box center [218, 120] width 142 height 7
click at [250, 143] on div "L Callback Scheduled [PERSON_NAME] - Data Manager Australian Bureau Of Statisti…" at bounding box center [285, 127] width 359 height 32
click at [254, 129] on h5 "Australian Bureau Of Statistics" at bounding box center [218, 127] width 142 height 6
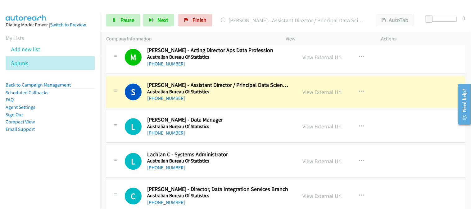
click at [254, 129] on h5 "Australian Bureau Of Statistics" at bounding box center [218, 127] width 142 height 6
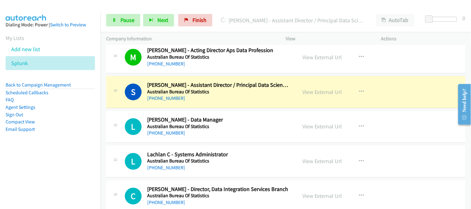
click at [254, 129] on h5 "Australian Bureau Of Statistics" at bounding box center [218, 127] width 142 height 6
drag, startPoint x: 252, startPoint y: 110, endPoint x: 252, endPoint y: 102, distance: 8.4
click at [250, 166] on div "[PHONE_NUMBER]" at bounding box center [218, 168] width 142 height 7
click at [250, 163] on h5 "Australian Bureau Of Statistics" at bounding box center [218, 161] width 142 height 6
click at [249, 159] on h5 "Australian Bureau Of Statistics" at bounding box center [218, 161] width 142 height 6
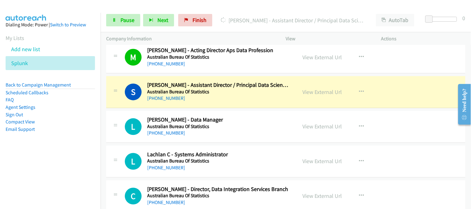
click at [249, 159] on h5 "Australian Bureau Of Statistics" at bounding box center [218, 161] width 142 height 6
click at [249, 147] on div "L Callback Scheduled Lachlan C - Systems Administrator Australian Bureau Of Sta…" at bounding box center [285, 162] width 359 height 32
click at [249, 140] on div "L Callback Scheduled [PERSON_NAME] - Data Manager Australian Bureau Of Statisti…" at bounding box center [285, 127] width 359 height 32
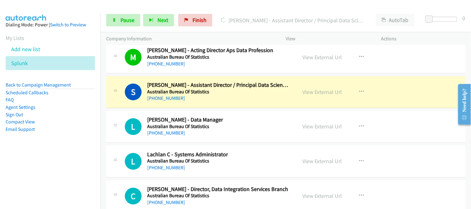
click at [253, 134] on div "[PHONE_NUMBER]" at bounding box center [218, 133] width 142 height 7
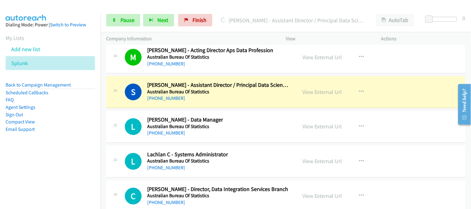
click at [253, 134] on div "[PHONE_NUMBER]" at bounding box center [218, 133] width 142 height 7
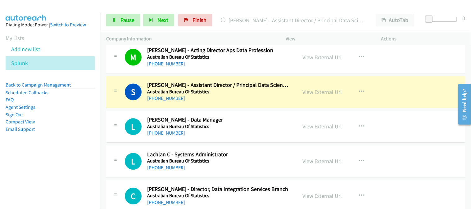
click at [253, 134] on div "[PHONE_NUMBER]" at bounding box center [218, 133] width 142 height 7
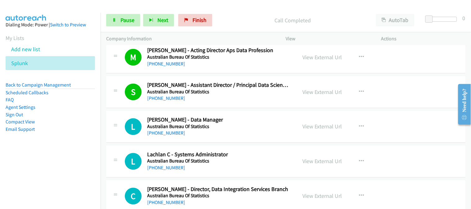
click at [261, 138] on div "L Callback Scheduled [PERSON_NAME] - Data Manager Australian Bureau Of Statisti…" at bounding box center [285, 127] width 359 height 32
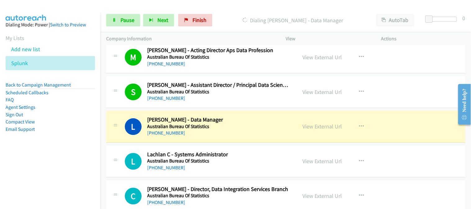
click at [260, 167] on div "[PHONE_NUMBER]" at bounding box center [218, 168] width 142 height 7
click at [263, 163] on h5 "Australian Bureau Of Statistics" at bounding box center [218, 161] width 142 height 6
click at [263, 159] on h5 "Australian Bureau Of Statistics" at bounding box center [218, 161] width 142 height 6
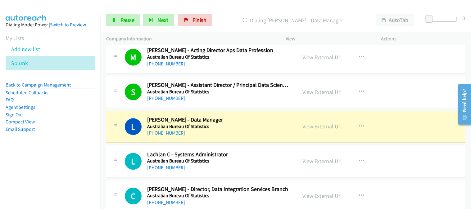
click at [263, 159] on h5 "Australian Bureau Of Statistics" at bounding box center [218, 161] width 142 height 6
click at [267, 126] on h5 "Australian Bureau Of Statistics" at bounding box center [218, 127] width 142 height 6
click at [263, 148] on div "L Callback Scheduled Lachlan C - Systems Administrator Australian Bureau Of Sta…" at bounding box center [285, 162] width 359 height 32
click at [260, 135] on div "[PHONE_NUMBER]" at bounding box center [218, 133] width 142 height 7
click at [263, 129] on h5 "Australian Bureau Of Statistics" at bounding box center [218, 127] width 142 height 6
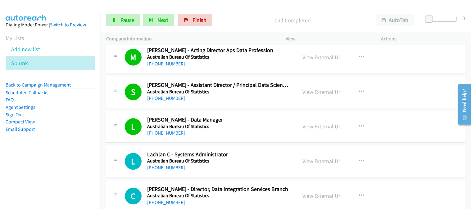
click at [225, 172] on div "[PHONE_NUMBER]" at bounding box center [218, 168] width 142 height 7
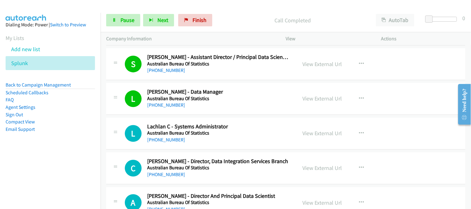
scroll to position [1553, 0]
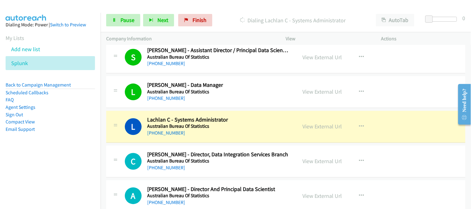
click at [248, 170] on div "[PHONE_NUMBER]" at bounding box center [218, 168] width 142 height 7
click at [270, 127] on h5 "Australian Bureau Of Statistics" at bounding box center [218, 127] width 142 height 6
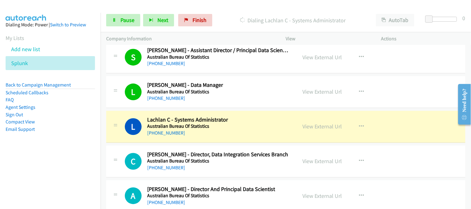
click at [259, 167] on div "[PHONE_NUMBER]" at bounding box center [218, 168] width 142 height 7
click at [269, 127] on h5 "Australian Bureau Of Statistics" at bounding box center [218, 127] width 142 height 6
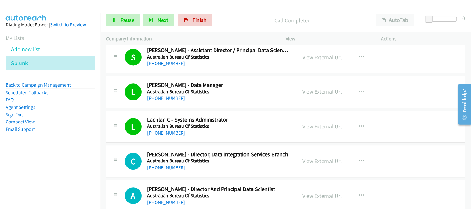
click at [255, 162] on h5 "Australian Bureau Of Statistics" at bounding box center [218, 161] width 142 height 6
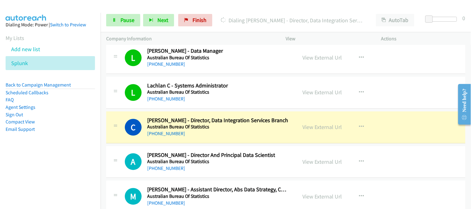
click at [266, 170] on div "[PHONE_NUMBER]" at bounding box center [218, 168] width 142 height 7
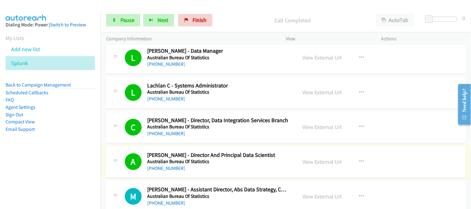
click at [250, 132] on div "[PHONE_NUMBER]" at bounding box center [218, 133] width 142 height 7
click at [162, 19] on span "Next" at bounding box center [162, 19] width 11 height 7
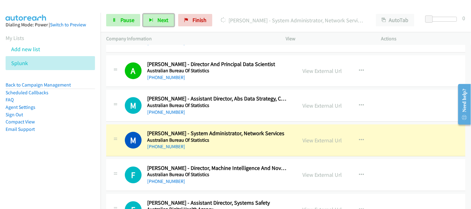
scroll to position [1725, 0]
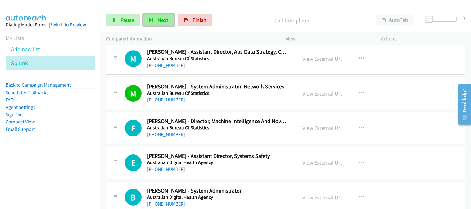
click at [159, 23] on span "Next" at bounding box center [162, 19] width 11 height 7
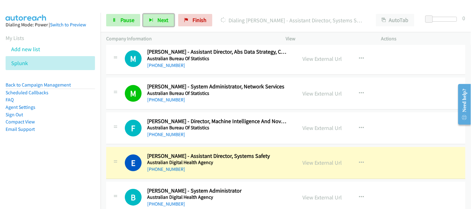
click at [289, 162] on div "E Callback Scheduled [PERSON_NAME] - Assistant Director, Systems Safety Austral…" at bounding box center [201, 163] width 191 height 20
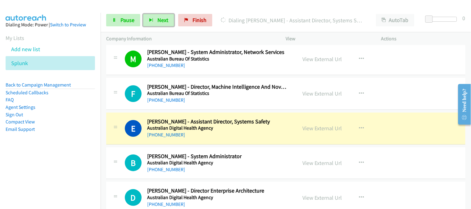
click at [276, 141] on div "E Callback Scheduled [PERSON_NAME] - Assistant Director, Systems Safety Austral…" at bounding box center [285, 129] width 359 height 32
click at [262, 138] on div "[PHONE_NUMBER]" at bounding box center [218, 134] width 142 height 7
click at [125, 24] on link "Pause" at bounding box center [123, 20] width 34 height 12
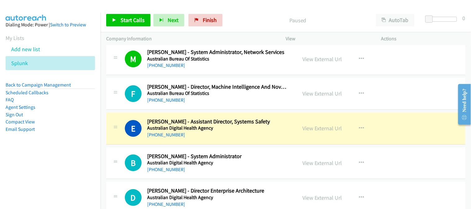
click at [254, 138] on div "[PHONE_NUMBER]" at bounding box center [218, 134] width 142 height 7
click at [259, 148] on div "B Callback Scheduled [PERSON_NAME] - System Administrator Australian Digital He…" at bounding box center [285, 164] width 359 height 32
click at [261, 138] on div "[PHONE_NUMBER]" at bounding box center [218, 134] width 142 height 7
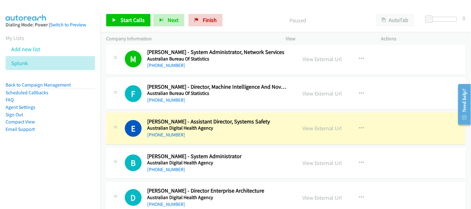
click at [261, 138] on div "[PHONE_NUMBER]" at bounding box center [218, 134] width 142 height 7
click at [238, 177] on div "B Callback Scheduled [PERSON_NAME] - System Administrator Australian Digital He…" at bounding box center [285, 164] width 359 height 32
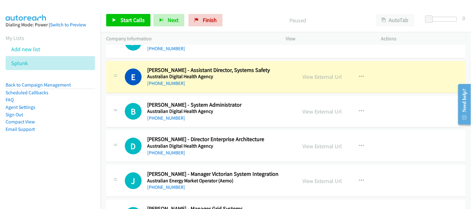
scroll to position [1829, 0]
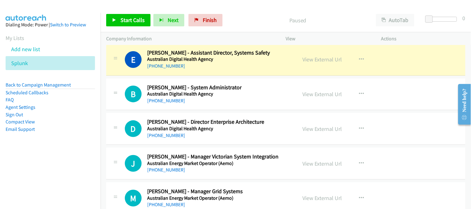
click at [257, 110] on div "B Callback Scheduled [PERSON_NAME] - System Administrator Australian Digital He…" at bounding box center [285, 95] width 359 height 32
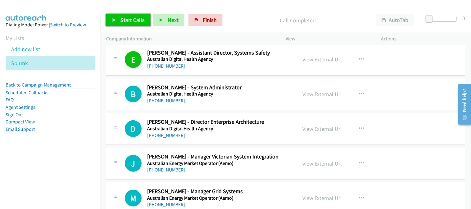
click at [127, 18] on span "Start Calls" at bounding box center [133, 19] width 24 height 7
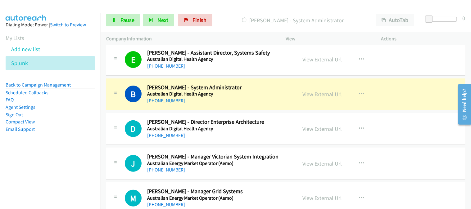
click at [247, 125] on h2 "[PERSON_NAME] - Director Enterprise Architecture" at bounding box center [218, 122] width 142 height 7
click at [264, 95] on h5 "Australian Digital Health Agency" at bounding box center [218, 94] width 142 height 6
click at [291, 83] on div "B Callback Scheduled [PERSON_NAME] - System Administrator Australian Digital He…" at bounding box center [285, 95] width 359 height 32
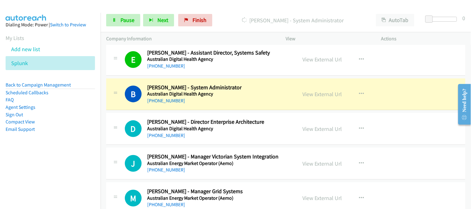
click at [283, 89] on h2 "[PERSON_NAME] - System Administrator" at bounding box center [218, 87] width 142 height 7
click at [285, 114] on div "D Callback Scheduled [PERSON_NAME] - Director Enterprise Architecture Australia…" at bounding box center [285, 129] width 359 height 32
click at [283, 118] on div "D Callback Scheduled [PERSON_NAME] - Director Enterprise Architecture Australia…" at bounding box center [285, 129] width 359 height 32
click at [275, 92] on h5 "Australian Digital Health Agency" at bounding box center [218, 94] width 142 height 6
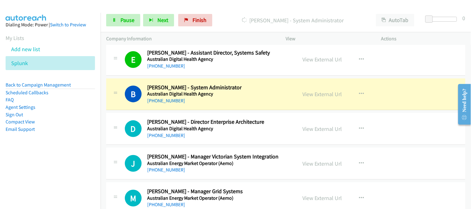
click at [261, 135] on div "[PHONE_NUMBER]" at bounding box center [218, 135] width 142 height 7
click at [278, 95] on h5 "Australian Digital Health Agency" at bounding box center [218, 94] width 142 height 6
click at [278, 138] on div "[PHONE_NUMBER]" at bounding box center [218, 135] width 142 height 7
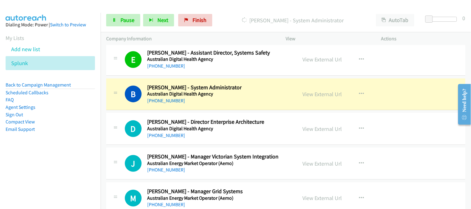
click at [278, 138] on div "[PHONE_NUMBER]" at bounding box center [218, 135] width 142 height 7
click at [249, 127] on h5 "Australian Digital Health Agency" at bounding box center [218, 129] width 142 height 6
click at [257, 138] on div "[PHONE_NUMBER]" at bounding box center [218, 135] width 142 height 7
drag, startPoint x: 267, startPoint y: 109, endPoint x: 345, endPoint y: 48, distance: 99.4
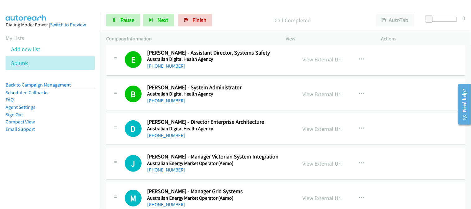
click at [275, 138] on div "[PHONE_NUMBER]" at bounding box center [218, 135] width 142 height 7
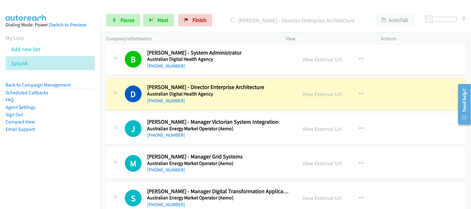
click at [273, 136] on div "[PHONE_NUMBER]" at bounding box center [218, 135] width 142 height 7
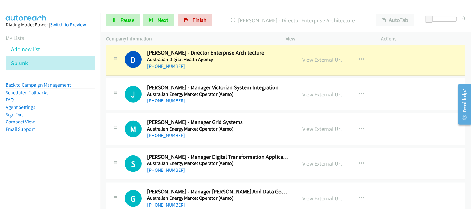
click at [252, 117] on div "M Callback Scheduled [PERSON_NAME] - Manager Grid Systems Australian Energy Mar…" at bounding box center [285, 129] width 359 height 32
click at [264, 103] on div "[PHONE_NUMBER]" at bounding box center [218, 100] width 142 height 7
click at [249, 177] on div "S Callback Scheduled [PERSON_NAME] - Manager Digital Transformation Application…" at bounding box center [285, 164] width 359 height 32
click at [255, 149] on div "S Callback Scheduled [PERSON_NAME] - Manager Digital Transformation Application…" at bounding box center [285, 164] width 359 height 32
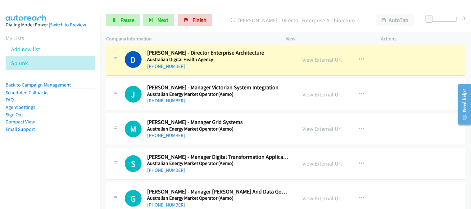
click at [264, 131] on h5 "Australian Energy Market Operator (Aemo)" at bounding box center [218, 129] width 142 height 6
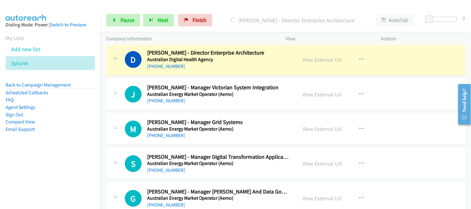
drag, startPoint x: 264, startPoint y: 131, endPoint x: 273, endPoint y: 86, distance: 45.4
click at [271, 94] on h5 "Australian Energy Market Operator (Aemo)" at bounding box center [218, 94] width 142 height 6
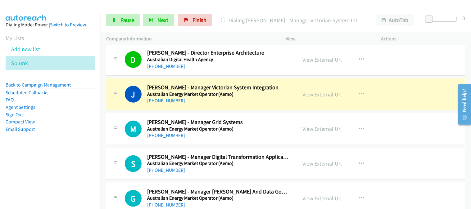
click at [256, 117] on div "M Callback Scheduled [PERSON_NAME] - Manager Grid Systems Australian Energy Mar…" at bounding box center [285, 129] width 359 height 32
click at [118, 16] on link "Pause" at bounding box center [123, 20] width 34 height 12
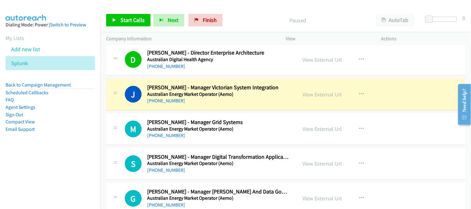
click at [255, 145] on div "M Callback Scheduled [PERSON_NAME] - Manager Grid Systems Australian Energy Mar…" at bounding box center [285, 129] width 359 height 32
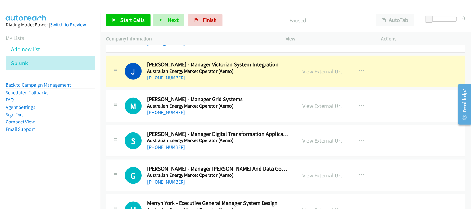
scroll to position [1933, 0]
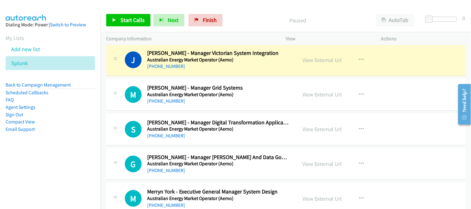
click at [275, 99] on div "[PHONE_NUMBER]" at bounding box center [218, 101] width 142 height 7
click at [268, 167] on h5 "Australian Energy Market Operator (Aemo)" at bounding box center [218, 164] width 142 height 6
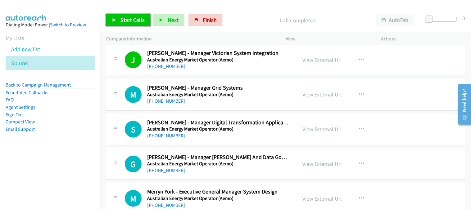
click at [127, 14] on link "Start Calls" at bounding box center [128, 20] width 44 height 12
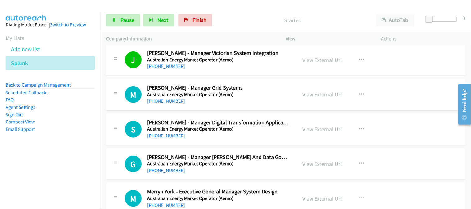
scroll to position [1967, 0]
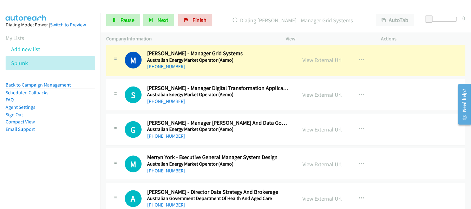
click at [281, 101] on div "[PHONE_NUMBER]" at bounding box center [218, 101] width 142 height 7
click at [290, 72] on div "M Callback Scheduled [PERSON_NAME] - Manager Grid Systems Australian Energy Mar…" at bounding box center [285, 60] width 359 height 32
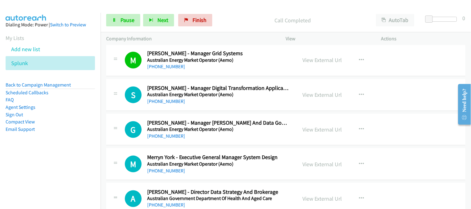
click at [262, 111] on div "S Callback Scheduled [PERSON_NAME] - Manager Digital Transformation Application…" at bounding box center [285, 95] width 359 height 32
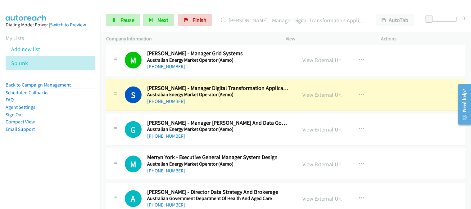
click at [275, 137] on div "[PHONE_NUMBER]" at bounding box center [218, 136] width 142 height 7
click at [224, 145] on div "G Callback Scheduled [PERSON_NAME] - Manager [PERSON_NAME] And Data Governance …" at bounding box center [285, 130] width 359 height 32
click at [249, 139] on div "[PHONE_NUMBER]" at bounding box center [218, 136] width 142 height 7
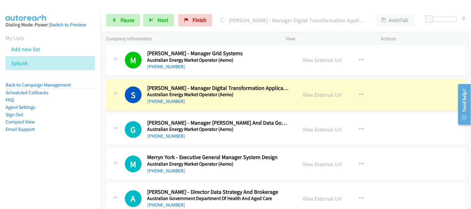
click at [259, 136] on div "[PHONE_NUMBER]" at bounding box center [218, 136] width 142 height 7
click at [272, 157] on h2 "Merryn York - Executive General Manager System Design" at bounding box center [218, 157] width 142 height 7
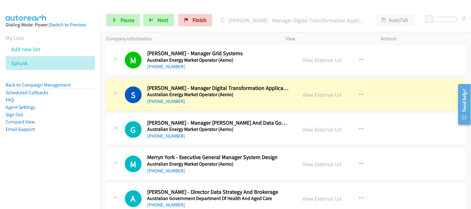
click at [272, 157] on h2 "Merryn York - Executive General Manager System Design" at bounding box center [218, 157] width 142 height 7
click at [280, 140] on div "[PHONE_NUMBER]" at bounding box center [218, 136] width 142 height 7
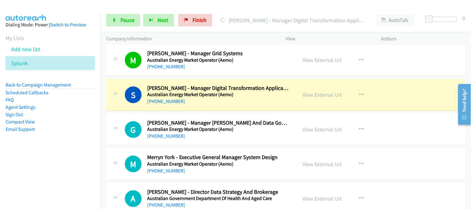
click at [280, 140] on div "[PHONE_NUMBER]" at bounding box center [218, 136] width 142 height 7
drag, startPoint x: 251, startPoint y: 102, endPoint x: 264, endPoint y: 141, distance: 41.4
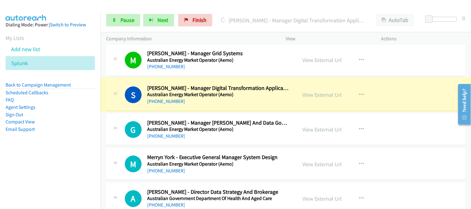
click at [264, 141] on div "G Callback Scheduled [PERSON_NAME] - Manager [PERSON_NAME] And Data Governance …" at bounding box center [285, 130] width 359 height 32
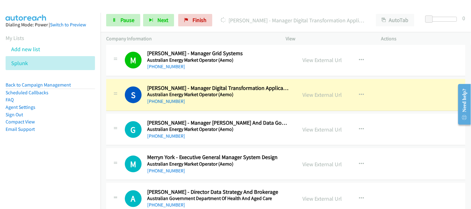
click at [260, 143] on div "G Callback Scheduled [PERSON_NAME] - Manager [PERSON_NAME] And Data Governance …" at bounding box center [285, 130] width 359 height 32
click at [275, 131] on h5 "Australian Energy Market Operator (Aemo)" at bounding box center [218, 129] width 142 height 6
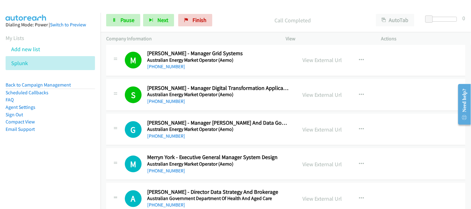
click at [260, 103] on div "[PHONE_NUMBER]" at bounding box center [218, 101] width 142 height 7
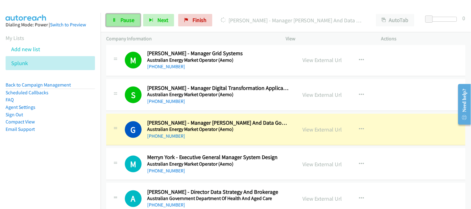
click at [129, 20] on span "Pause" at bounding box center [128, 19] width 14 height 7
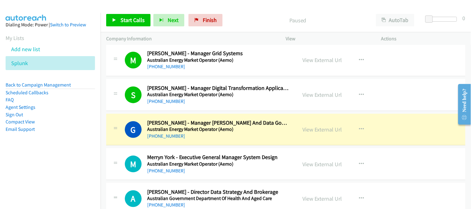
drag, startPoint x: 264, startPoint y: 153, endPoint x: 265, endPoint y: 140, distance: 13.1
click at [265, 140] on div "[PHONE_NUMBER]" at bounding box center [218, 136] width 142 height 7
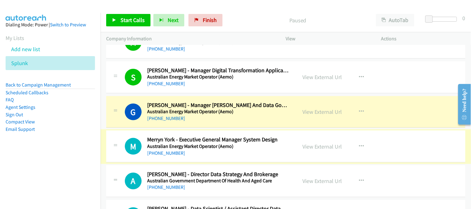
scroll to position [2002, 0]
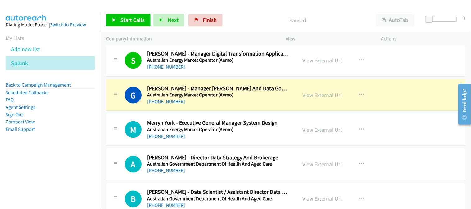
click at [265, 143] on div "M Callback Scheduled [PERSON_NAME] - Executive General Manager System Design Au…" at bounding box center [285, 130] width 359 height 32
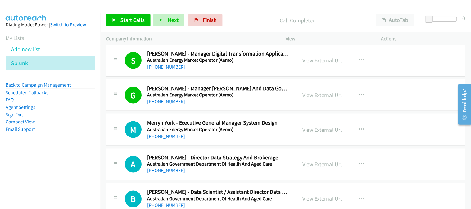
click at [261, 141] on div "M Callback Scheduled [PERSON_NAME] - Executive General Manager System Design Au…" at bounding box center [285, 130] width 359 height 32
drag, startPoint x: 262, startPoint y: 142, endPoint x: 334, endPoint y: 139, distance: 71.5
click at [266, 145] on div "M Callback Scheduled [PERSON_NAME] - Executive General Manager System Design Au…" at bounding box center [285, 130] width 359 height 32
click at [130, 22] on span "Start Calls" at bounding box center [133, 19] width 24 height 7
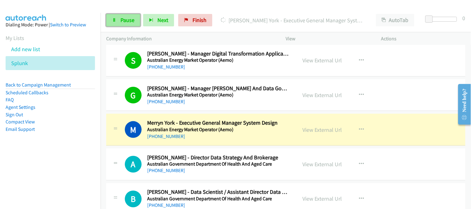
click at [134, 23] on link "Pause" at bounding box center [123, 20] width 34 height 12
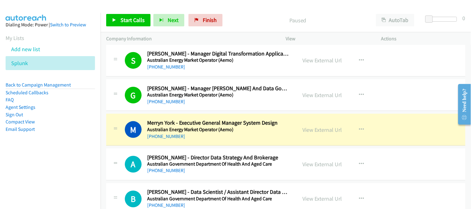
drag, startPoint x: 280, startPoint y: 132, endPoint x: 418, endPoint y: 45, distance: 163.1
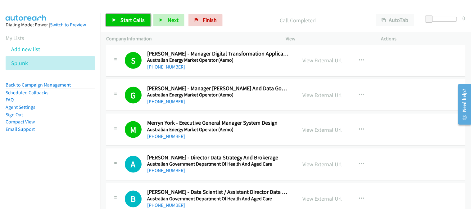
click at [139, 21] on span "Start Calls" at bounding box center [133, 19] width 24 height 7
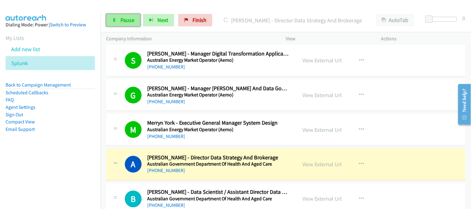
click at [128, 22] on span "Pause" at bounding box center [128, 19] width 14 height 7
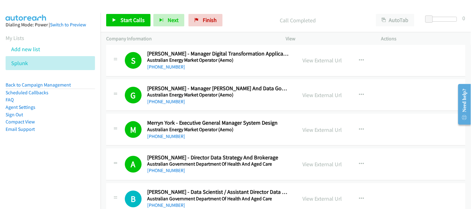
click at [277, 74] on div "S Callback Scheduled [PERSON_NAME] - Manager Digital Transformation Application…" at bounding box center [285, 61] width 359 height 32
click at [261, 102] on div "[PHONE_NUMBER]" at bounding box center [218, 101] width 142 height 7
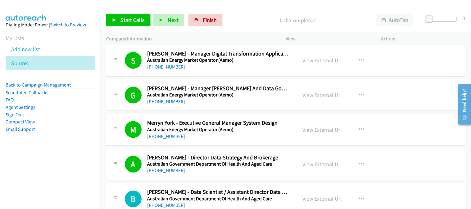
click at [277, 105] on div "[PHONE_NUMBER]" at bounding box center [218, 101] width 142 height 7
click at [278, 153] on div "A Callback Scheduled [PERSON_NAME] - Director Data Strategy And Brokerage Austr…" at bounding box center [285, 165] width 359 height 32
click at [284, 142] on div "M Callback Scheduled [PERSON_NAME] - Executive General Manager System Design Au…" at bounding box center [285, 130] width 359 height 32
click at [276, 137] on div "[PHONE_NUMBER]" at bounding box center [218, 136] width 142 height 7
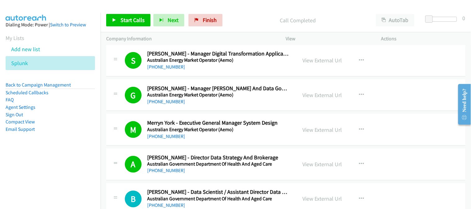
click at [276, 137] on div "[PHONE_NUMBER]" at bounding box center [218, 136] width 142 height 7
click at [273, 134] on div "[PHONE_NUMBER]" at bounding box center [218, 136] width 142 height 7
click at [276, 131] on h5 "Australian Energy Market Operator (Aemo)" at bounding box center [218, 130] width 142 height 6
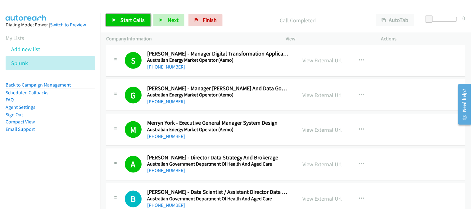
click at [141, 22] on span "Start Calls" at bounding box center [133, 19] width 24 height 7
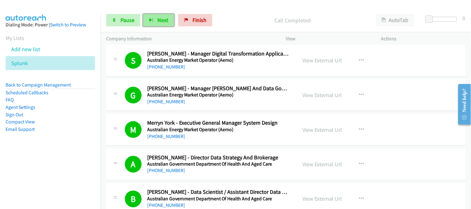
click at [165, 20] on span "Next" at bounding box center [162, 19] width 11 height 7
click at [166, 17] on span "Next" at bounding box center [162, 19] width 11 height 7
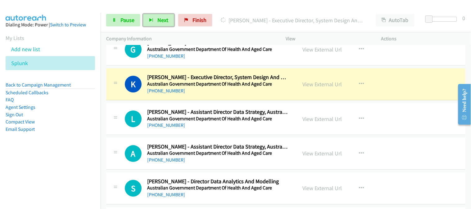
scroll to position [2243, 0]
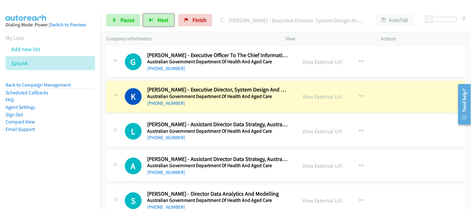
click at [266, 140] on div "[PHONE_NUMBER]" at bounding box center [218, 137] width 142 height 7
click at [276, 105] on div "[PHONE_NUMBER]" at bounding box center [218, 103] width 142 height 7
click at [130, 22] on span "Pause" at bounding box center [128, 19] width 14 height 7
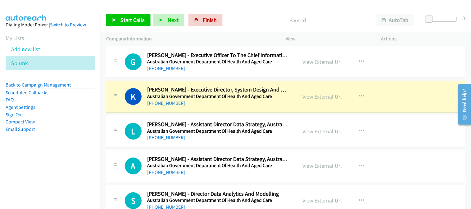
click at [250, 113] on div "K Callback Scheduled [PERSON_NAME] - Executive Director, System Design And Plan…" at bounding box center [285, 97] width 359 height 32
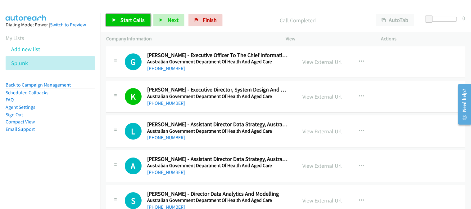
click at [127, 24] on link "Start Calls" at bounding box center [128, 20] width 44 height 12
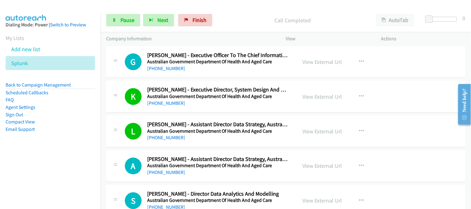
click at [233, 147] on div "L Callback Scheduled [PERSON_NAME] - Assistant Director Data Strategy, Australi…" at bounding box center [285, 132] width 359 height 32
click at [194, 107] on div "[PHONE_NUMBER]" at bounding box center [218, 103] width 142 height 7
click at [159, 21] on span "Next" at bounding box center [162, 19] width 11 height 7
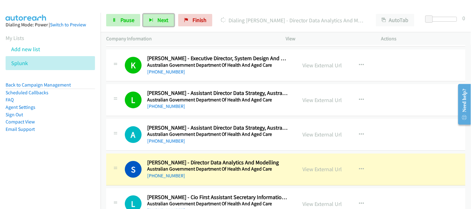
scroll to position [2312, 0]
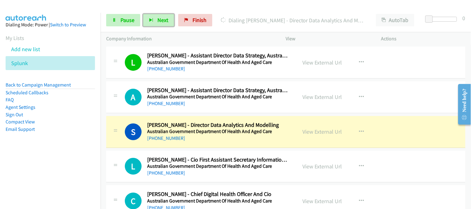
click at [251, 142] on div "[PHONE_NUMBER]" at bounding box center [218, 138] width 142 height 7
click at [265, 151] on td "L Callback Scheduled [PERSON_NAME] First Assistant Secretary Information Techno…" at bounding box center [286, 166] width 371 height 35
click at [265, 143] on div "S Callback Scheduled [PERSON_NAME] - Director Data Analytics And Modelling Aust…" at bounding box center [285, 132] width 359 height 32
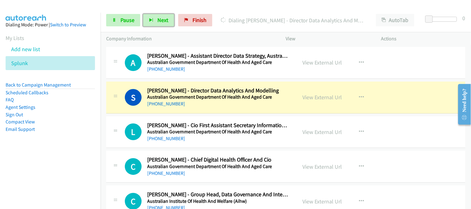
click at [234, 103] on div "[PHONE_NUMBER]" at bounding box center [218, 103] width 142 height 7
click at [231, 138] on div "[PHONE_NUMBER]" at bounding box center [218, 138] width 142 height 7
click at [239, 103] on div "[PHONE_NUMBER]" at bounding box center [218, 103] width 142 height 7
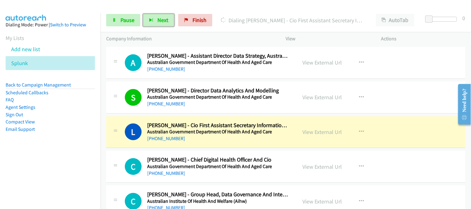
click at [284, 139] on div "[PHONE_NUMBER]" at bounding box center [218, 138] width 142 height 7
click at [284, 140] on div "[PHONE_NUMBER]" at bounding box center [218, 138] width 142 height 7
click at [229, 154] on div "C Callback Scheduled [PERSON_NAME] - Chief Digital Health Officer And Cio Austr…" at bounding box center [285, 167] width 359 height 32
click at [238, 174] on div "[PHONE_NUMBER]" at bounding box center [218, 173] width 142 height 7
click at [252, 181] on div "C Callback Scheduled [PERSON_NAME] - Chief Digital Health Officer And Cio Austr…" at bounding box center [285, 167] width 359 height 32
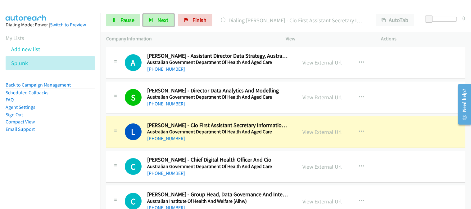
click at [252, 181] on div "C Callback Scheduled [PERSON_NAME] - Chief Digital Health Officer And Cio Austr…" at bounding box center [285, 167] width 359 height 32
click at [256, 125] on h2 "[PERSON_NAME] - Cio First Assistant Secretary Information Technology" at bounding box center [218, 125] width 142 height 7
click at [252, 148] on div "L Callback Scheduled [PERSON_NAME] First Assistant Secretary Information Techno…" at bounding box center [285, 132] width 359 height 32
click at [128, 23] on span "Pause" at bounding box center [128, 19] width 14 height 7
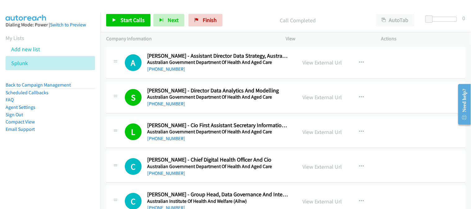
drag, startPoint x: 271, startPoint y: 133, endPoint x: 253, endPoint y: 121, distance: 21.5
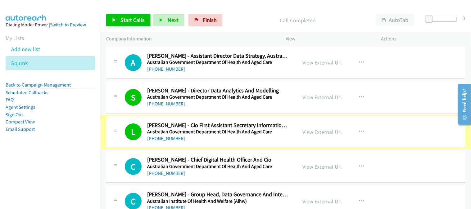
click at [249, 114] on td "S Callback Scheduled [PERSON_NAME] - Director Data Analytics And Modelling Aust…" at bounding box center [286, 97] width 371 height 35
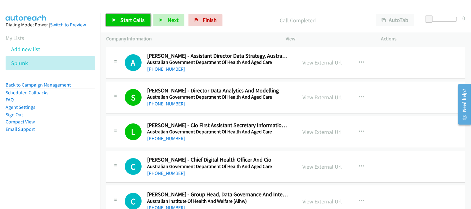
click at [137, 18] on span "Start Calls" at bounding box center [133, 19] width 24 height 7
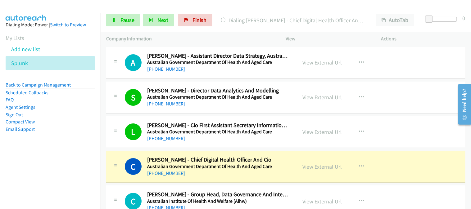
click at [235, 174] on div "[PHONE_NUMBER]" at bounding box center [218, 173] width 142 height 7
click at [128, 26] on link "Pause" at bounding box center [123, 20] width 34 height 12
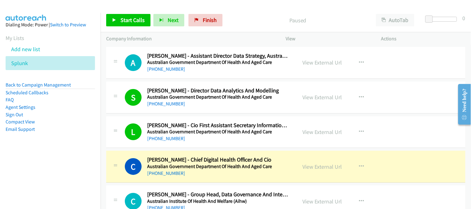
click at [240, 180] on div "C Callback Scheduled [PERSON_NAME] - Chief Digital Health Officer And Cio Austr…" at bounding box center [285, 167] width 359 height 32
click at [244, 178] on div "C Callback Scheduled [PERSON_NAME] - Chief Digital Health Officer And Cio Austr…" at bounding box center [285, 167] width 359 height 32
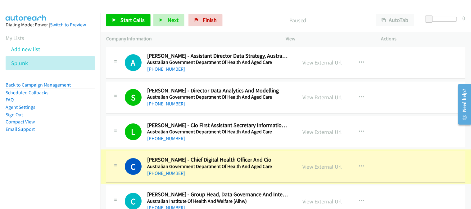
click at [246, 179] on div "C Callback Scheduled [PERSON_NAME] - Chief Digital Health Officer And Cio Austr…" at bounding box center [285, 167] width 359 height 32
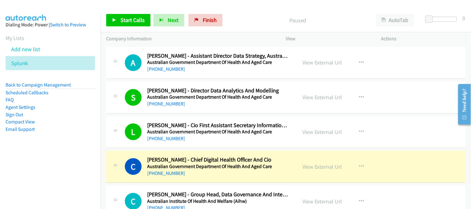
click at [246, 179] on div "C Callback Scheduled [PERSON_NAME] - Chief Digital Health Officer And Cio Austr…" at bounding box center [285, 167] width 359 height 32
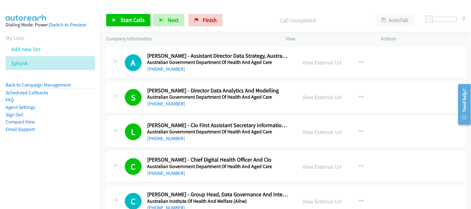
click at [248, 162] on h2 "[PERSON_NAME] - Chief Digital Health Officer And Cio" at bounding box center [218, 160] width 142 height 7
click at [253, 150] on td "L Callback Scheduled [PERSON_NAME] First Assistant Secretary Information Techno…" at bounding box center [286, 132] width 371 height 35
click at [253, 147] on div "L Callback Scheduled [PERSON_NAME] First Assistant Secretary Information Techno…" at bounding box center [285, 132] width 359 height 32
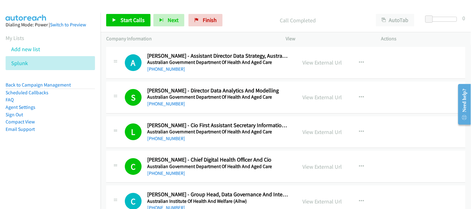
click at [228, 114] on div "S Callback Scheduled [PERSON_NAME] - Director Data Analytics And Modelling Aust…" at bounding box center [285, 98] width 359 height 32
click at [230, 108] on div "[PHONE_NUMBER]" at bounding box center [218, 103] width 142 height 7
click at [227, 107] on div "[PHONE_NUMBER]" at bounding box center [218, 103] width 142 height 7
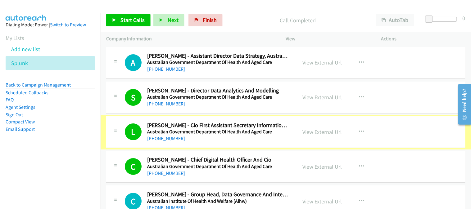
click at [234, 105] on div "[PHONE_NUMBER]" at bounding box center [218, 103] width 142 height 7
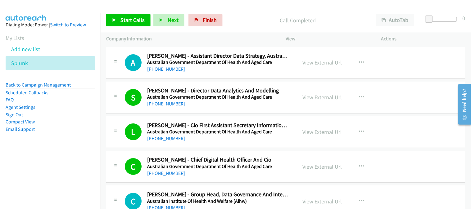
click at [171, 111] on div "S Callback Scheduled [PERSON_NAME] - Director Data Analytics And Modelling Aust…" at bounding box center [285, 98] width 359 height 32
click at [258, 16] on p "Call Completed" at bounding box center [298, 20] width 134 height 8
click at [126, 14] on link "Start Calls" at bounding box center [128, 20] width 44 height 12
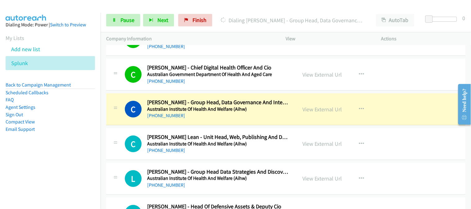
scroll to position [2450, 0]
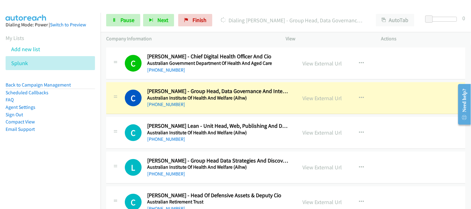
click at [274, 108] on div "[PHONE_NUMBER]" at bounding box center [218, 104] width 142 height 7
click at [119, 21] on link "Pause" at bounding box center [123, 20] width 34 height 12
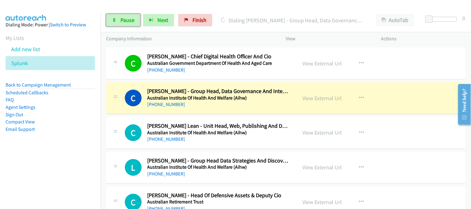
click at [266, 102] on div "[PHONE_NUMBER]" at bounding box center [218, 104] width 142 height 7
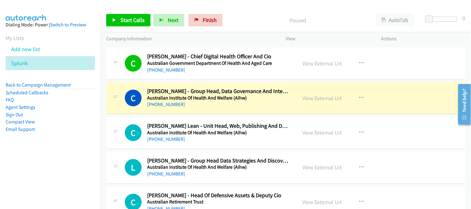
click at [273, 104] on div "[PHONE_NUMBER]" at bounding box center [218, 104] width 142 height 7
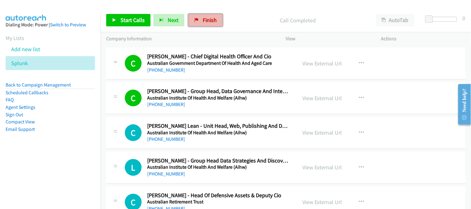
click at [217, 20] on link "Finish" at bounding box center [206, 20] width 34 height 12
